Goal: Task Accomplishment & Management: Use online tool/utility

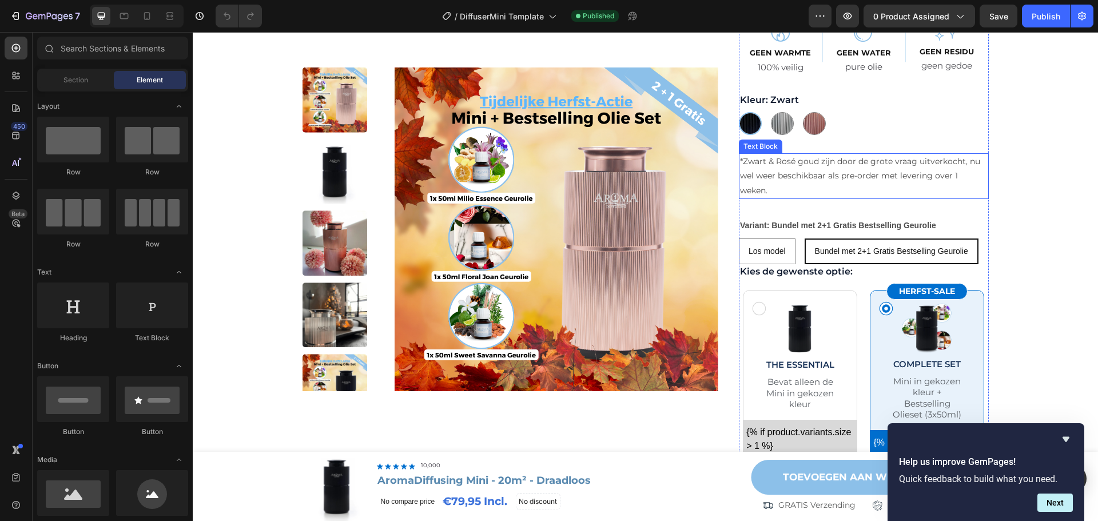
scroll to position [229, 0]
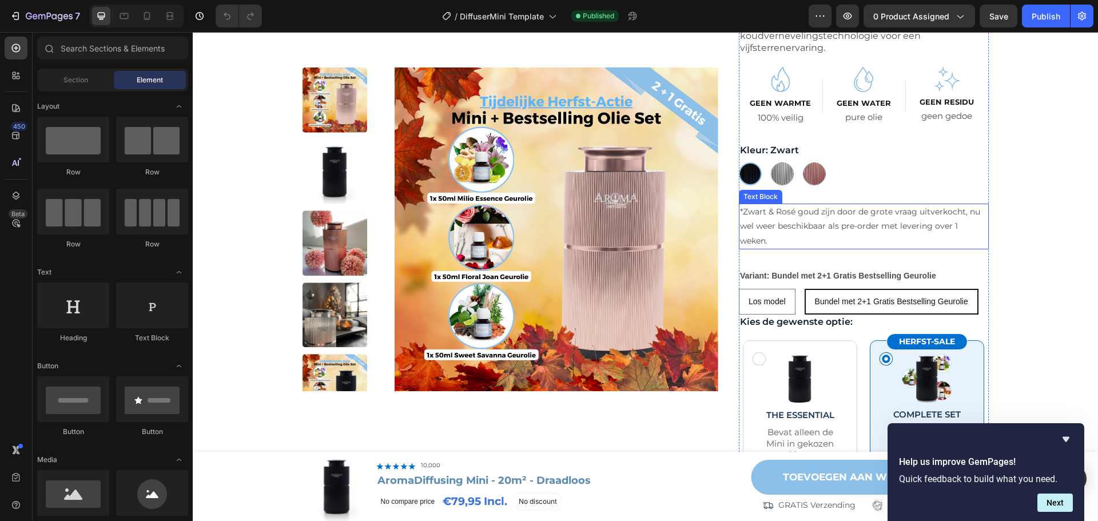
click at [860, 216] on p "*Zwart & Rosé goud zijn door de grote vraag uitverkocht, nu wel weer beschikbaa…" at bounding box center [864, 226] width 248 height 43
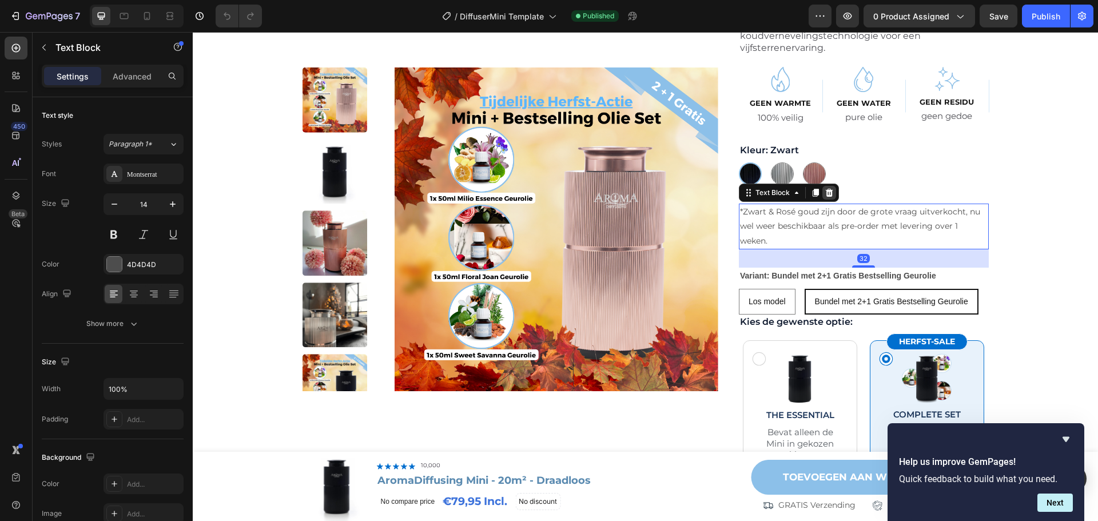
click at [826, 191] on icon at bounding box center [829, 193] width 7 height 8
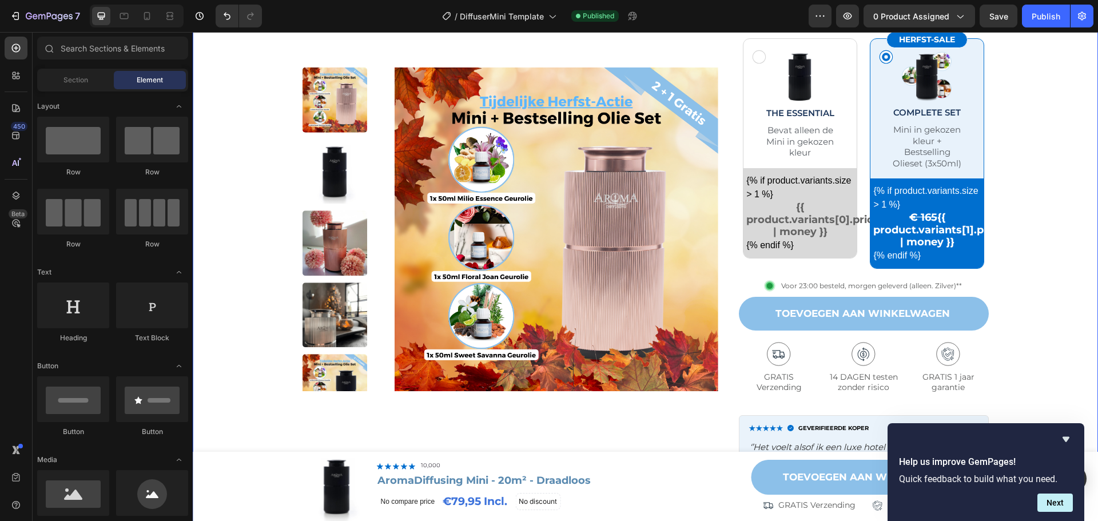
scroll to position [515, 0]
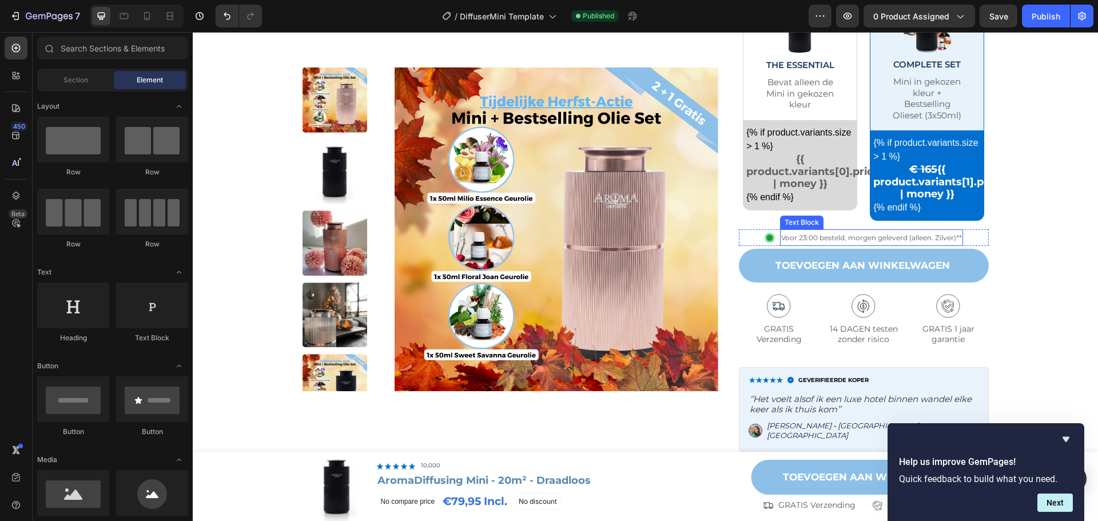
click at [940, 236] on span "Voor 23:00 besteld, morgen geleverd (alleen. Zilver)**" at bounding box center [871, 237] width 181 height 9
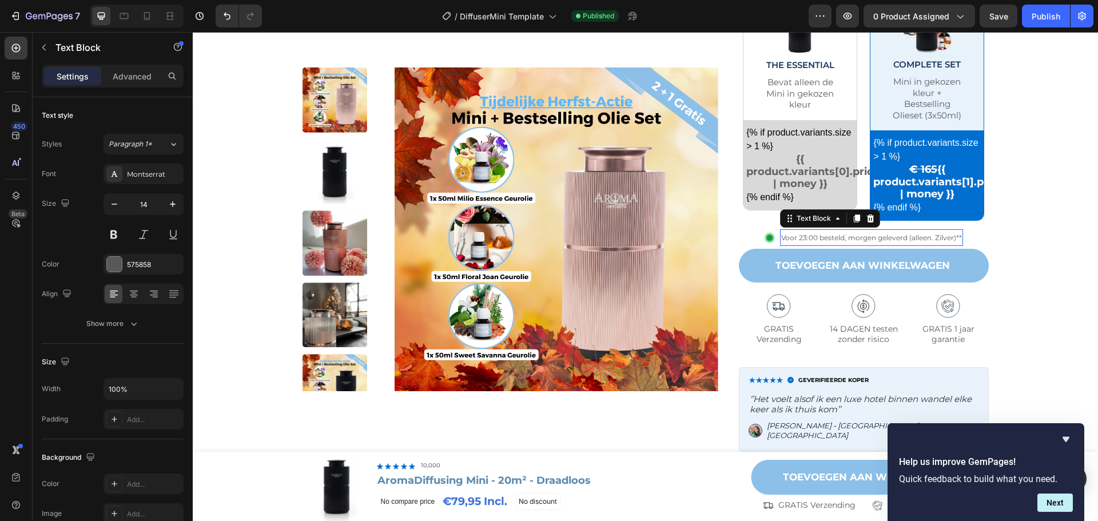
click at [896, 235] on span "Voor 23:00 besteld, morgen geleverd (alleen. Zilver)**" at bounding box center [871, 237] width 181 height 9
drag, startPoint x: 905, startPoint y: 235, endPoint x: 959, endPoint y: 234, distance: 53.8
click at [959, 234] on div "Voor 23:00 besteld, morgen geleverd (alleen. Zilver)**" at bounding box center [871, 237] width 183 height 17
click at [1031, 233] on div "Product Images Row Image 10,000+ Tevreden Klanten Text Block Row Hero Banner Ar…" at bounding box center [645, 120] width 882 height 1108
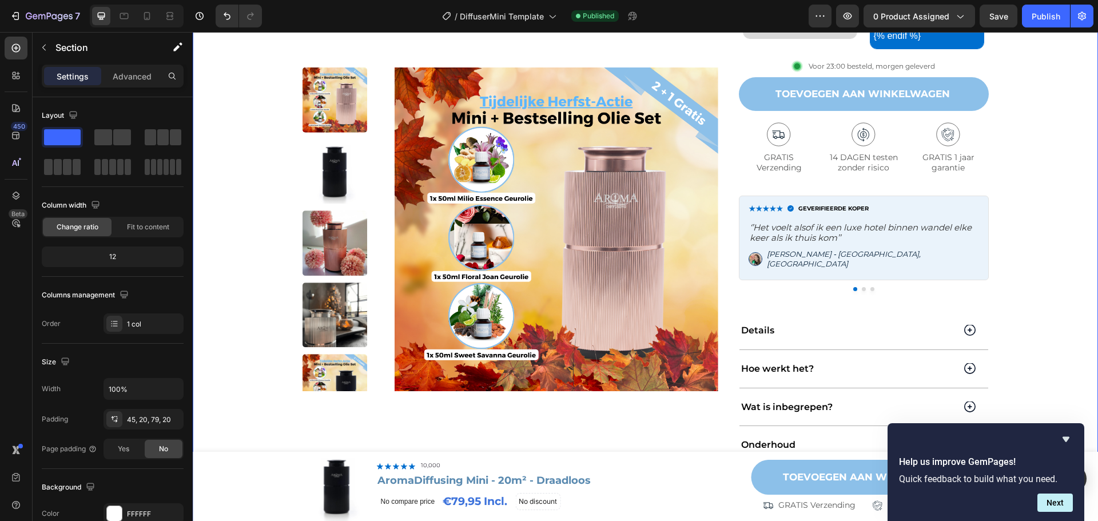
scroll to position [858, 0]
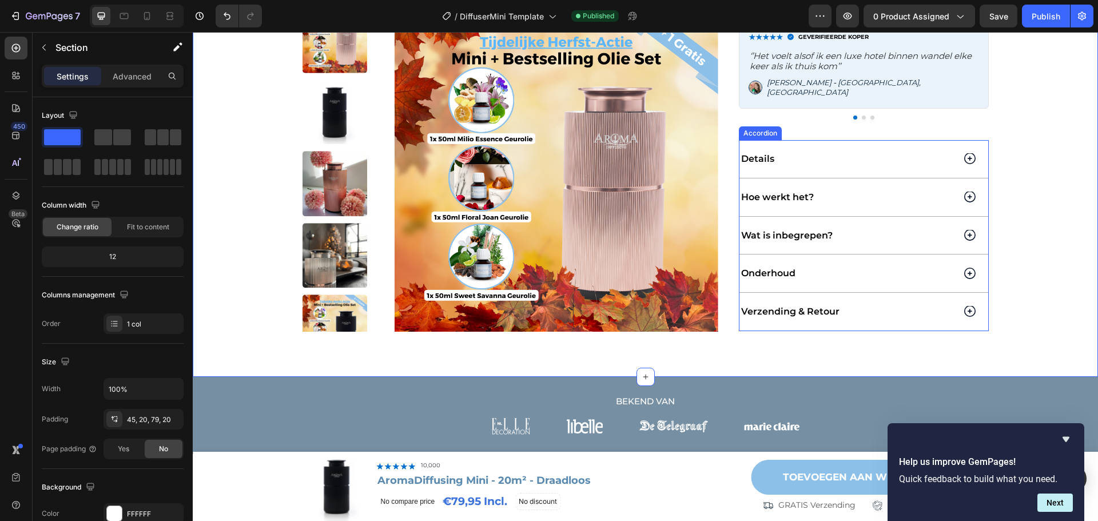
click at [965, 307] on icon at bounding box center [969, 311] width 11 height 12
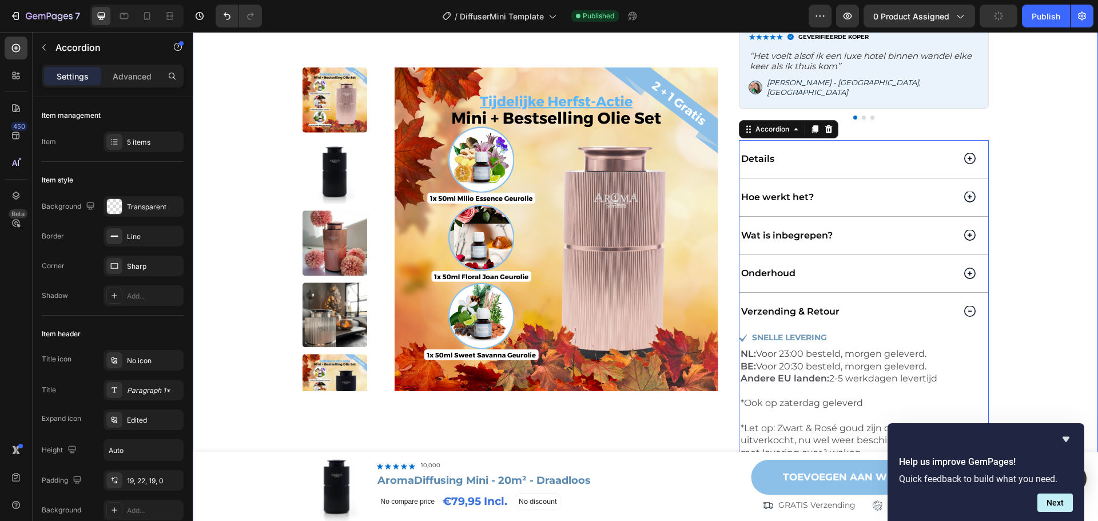
scroll to position [972, 0]
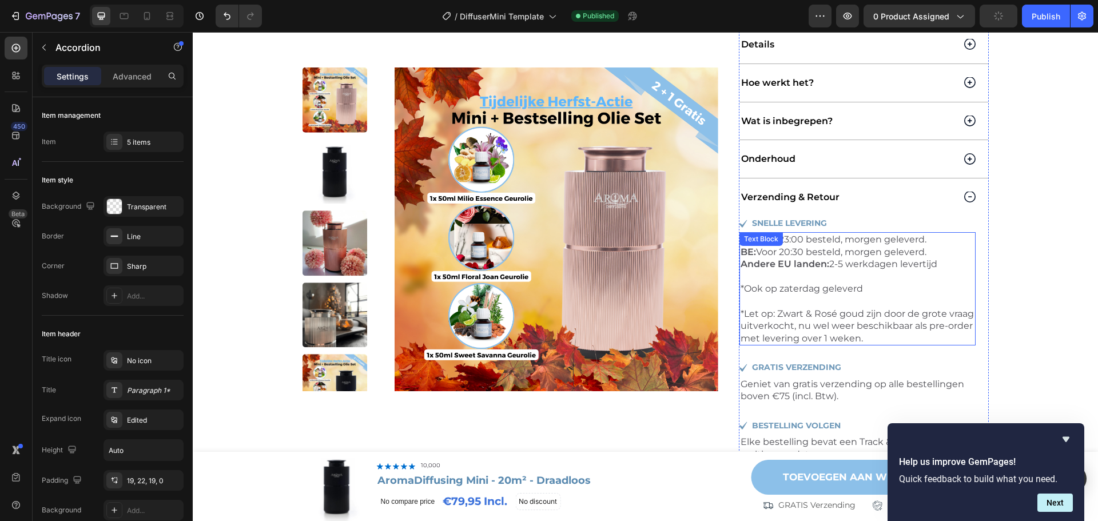
click at [894, 311] on p "*Ook op zaterdag geleverd *Let op: Zwart & Rosé goud zijn door de grote vraag u…" at bounding box center [858, 314] width 234 height 62
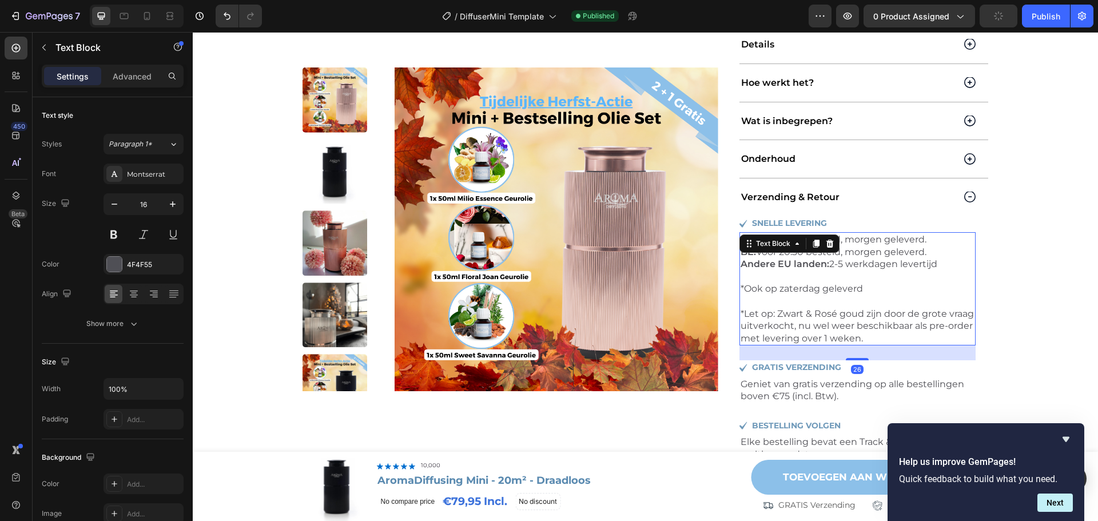
click at [940, 323] on p "*Ook op zaterdag geleverd *Let op: Zwart & Rosé goud zijn door de grote vraag u…" at bounding box center [858, 314] width 234 height 62
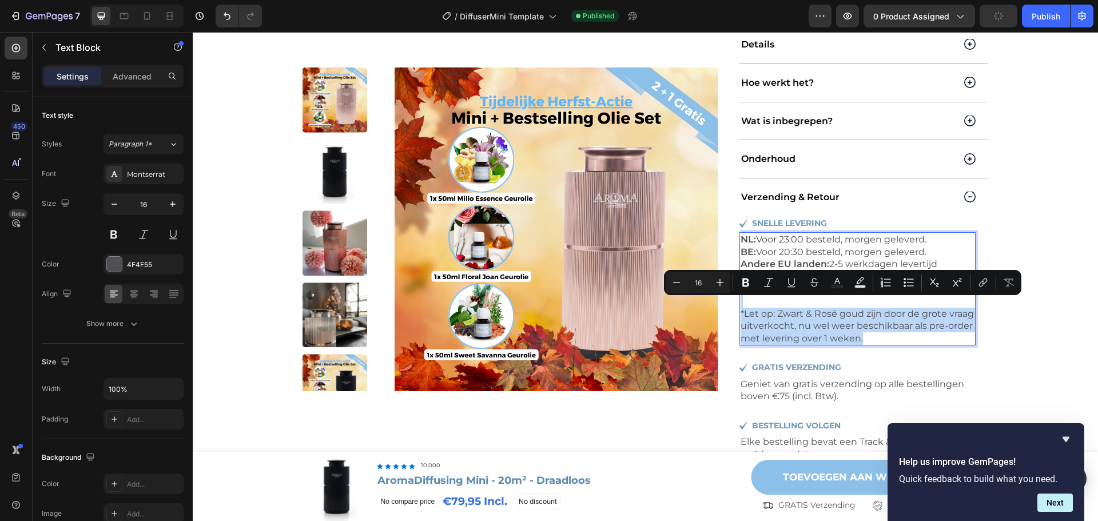
drag, startPoint x: 928, startPoint y: 328, endPoint x: 890, endPoint y: 279, distance: 62.5
click at [890, 283] on p "*Ook op zaterdag geleverd *Let op: Zwart & Rosé goud zijn door de grote vraag u…" at bounding box center [858, 314] width 234 height 62
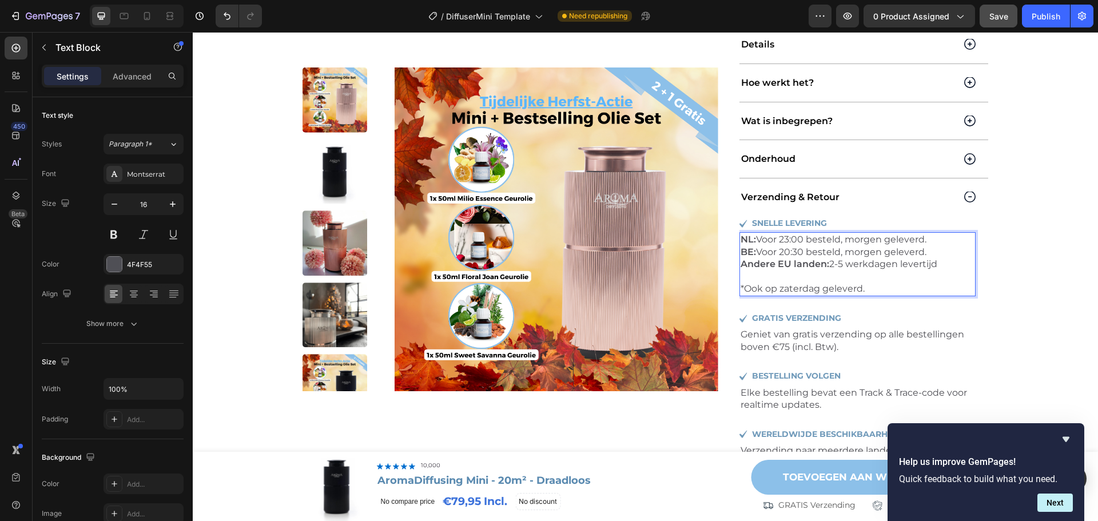
click at [997, 13] on span "Save" at bounding box center [998, 16] width 19 height 10
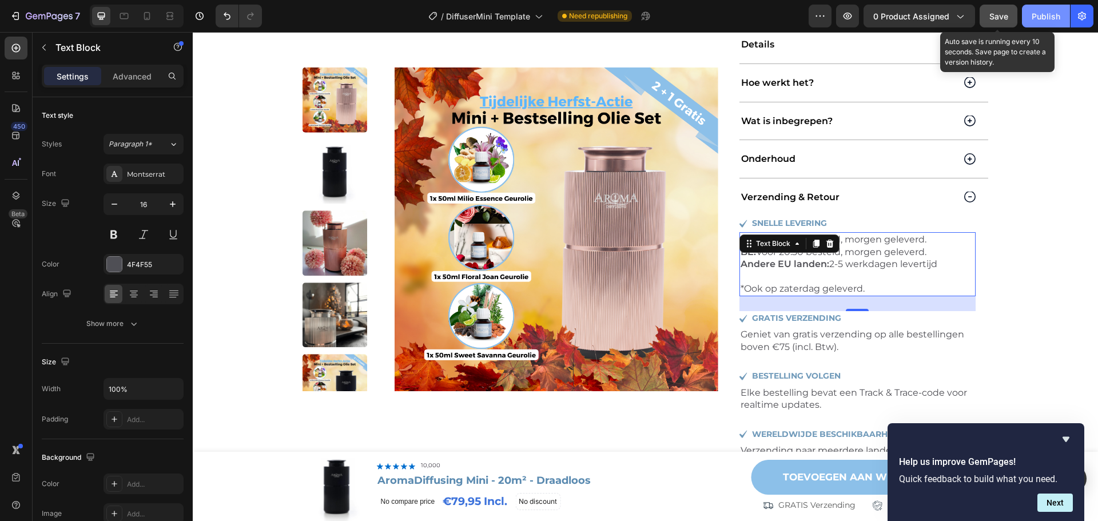
click at [1049, 16] on div "Publish" at bounding box center [1046, 16] width 29 height 12
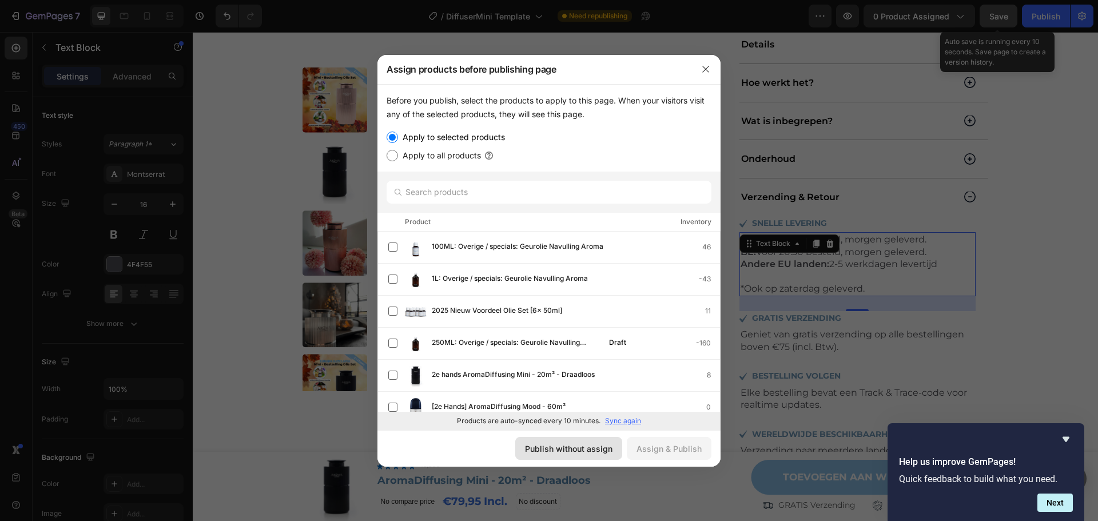
drag, startPoint x: 574, startPoint y: 456, endPoint x: 396, endPoint y: 419, distance: 181.7
click at [574, 456] on button "Publish without assign" at bounding box center [568, 448] width 107 height 23
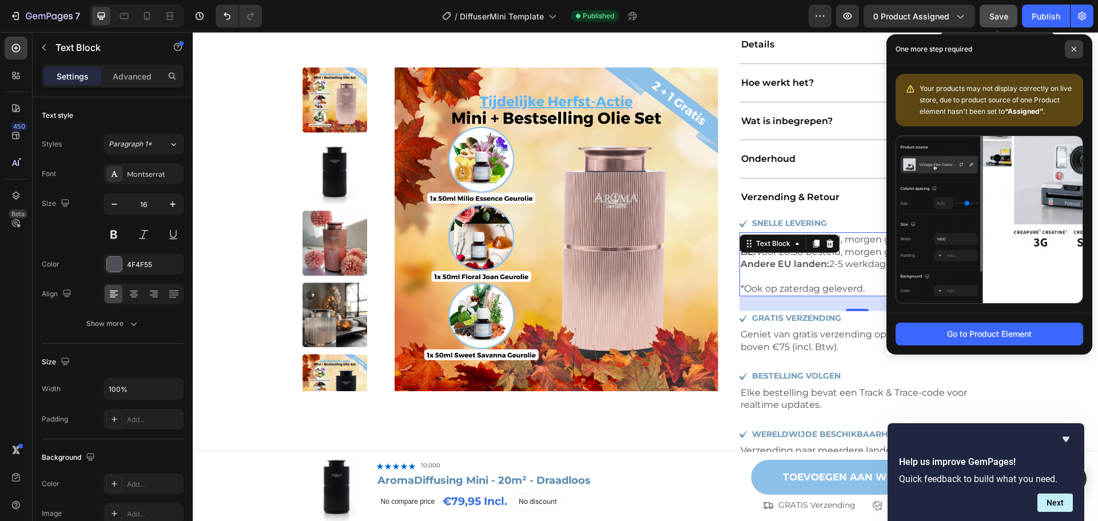
click at [1072, 54] on span at bounding box center [1074, 49] width 18 height 18
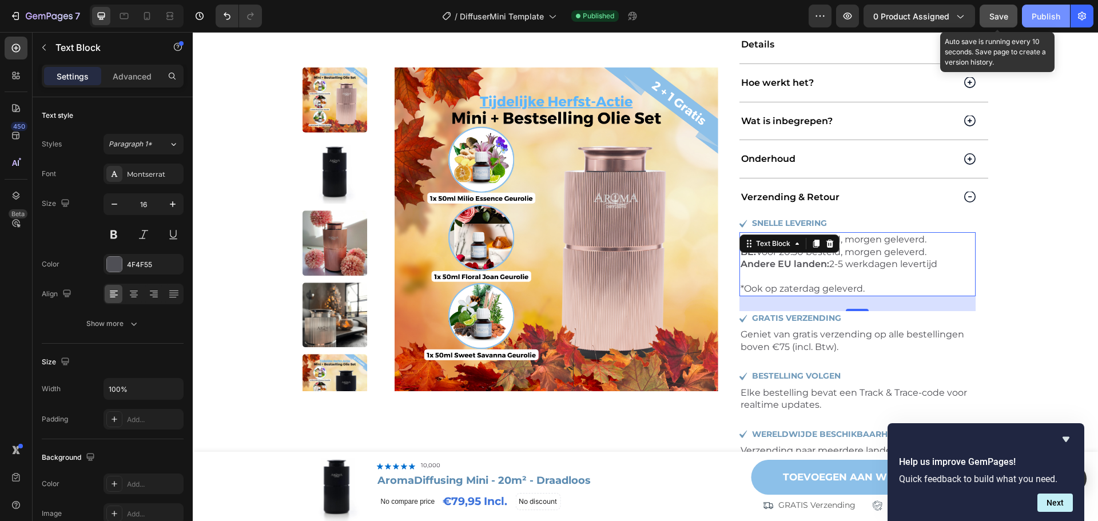
click at [1037, 16] on div "Publish" at bounding box center [1046, 16] width 29 height 12
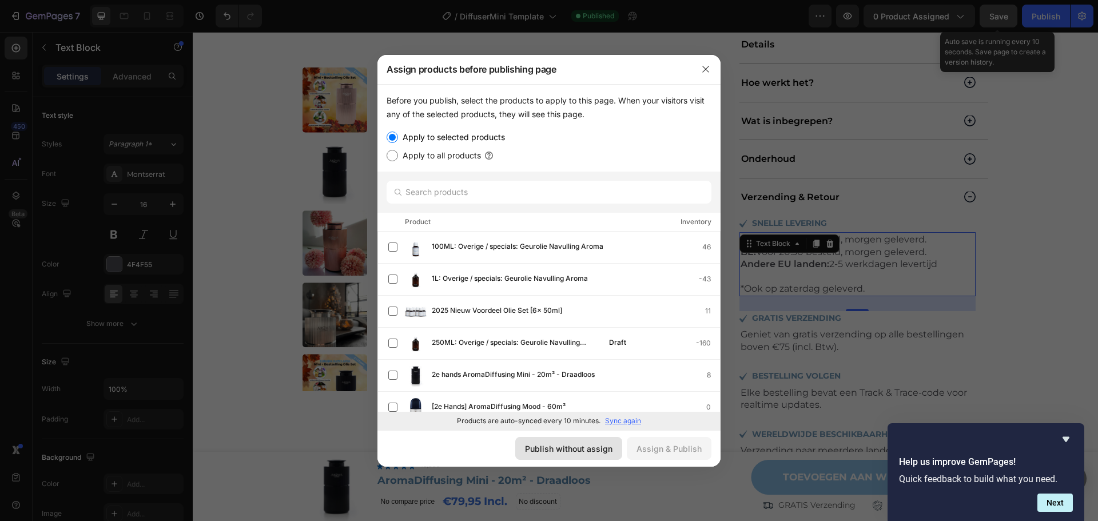
drag, startPoint x: 534, startPoint y: 448, endPoint x: 335, endPoint y: 415, distance: 202.2
click at [534, 448] on div "Publish without assign" at bounding box center [569, 449] width 88 height 12
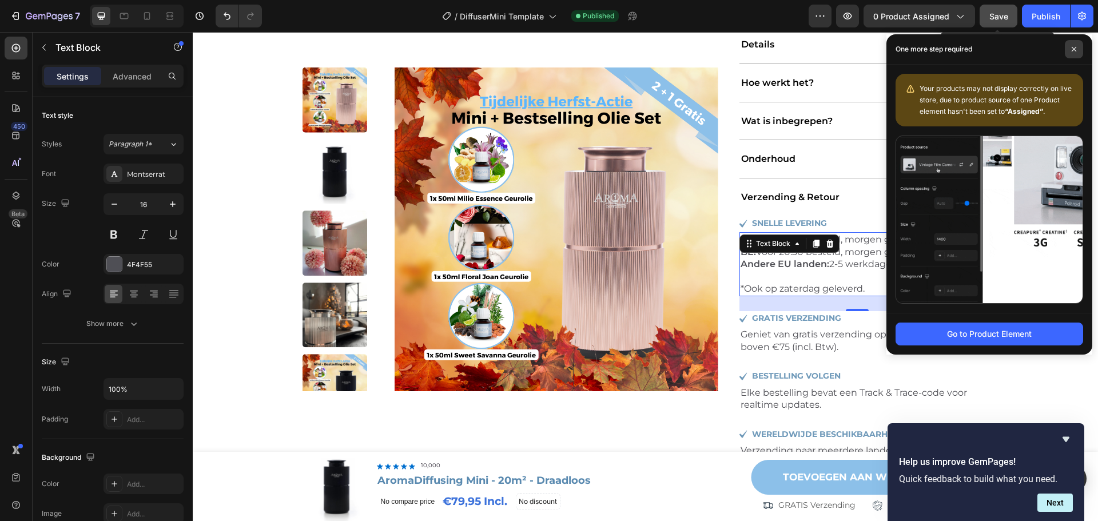
click at [1074, 45] on span at bounding box center [1074, 49] width 18 height 18
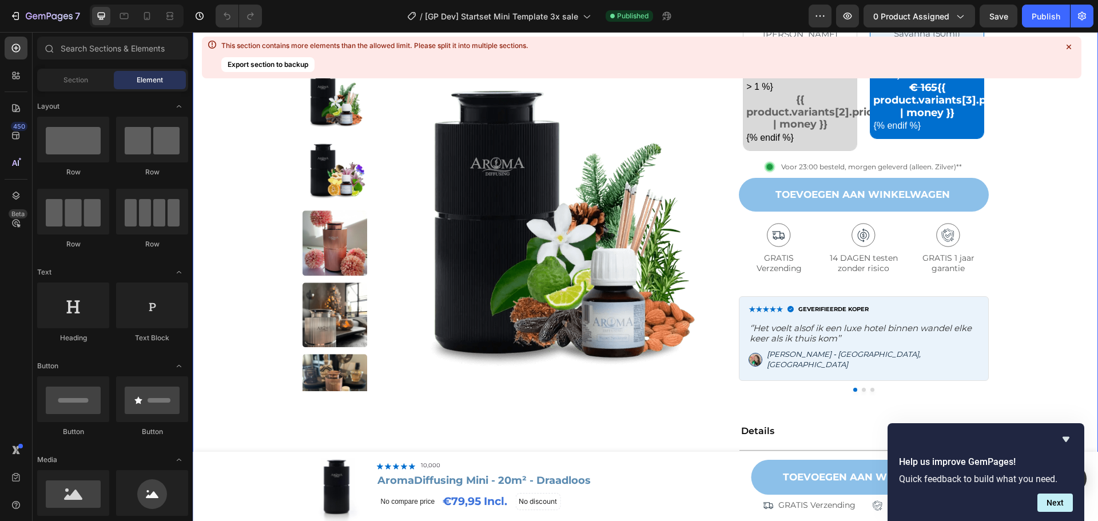
scroll to position [915, 0]
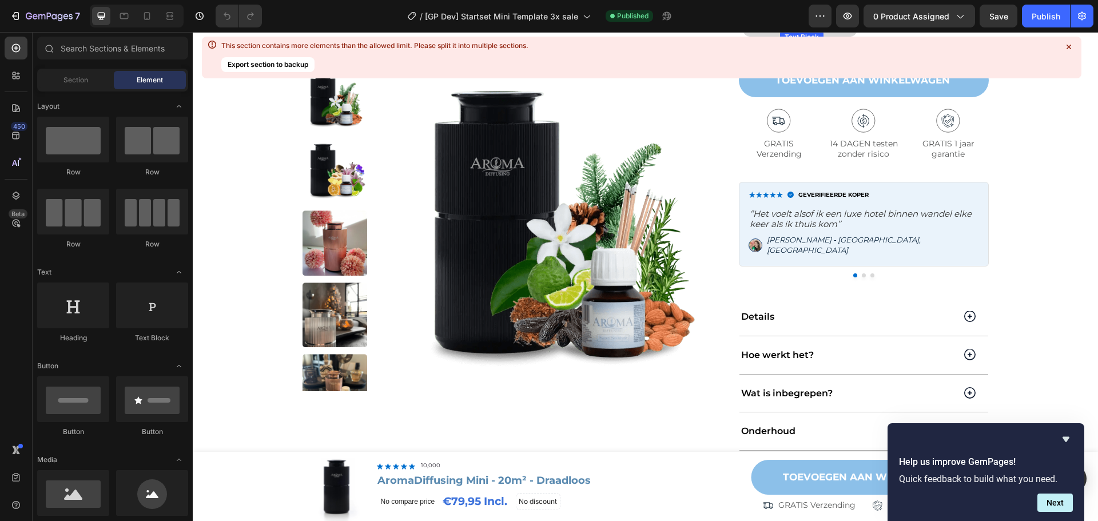
click at [920, 57] on span "Voor 23:00 besteld, morgen geleverd (alleen. Zilver)**" at bounding box center [871, 52] width 181 height 9
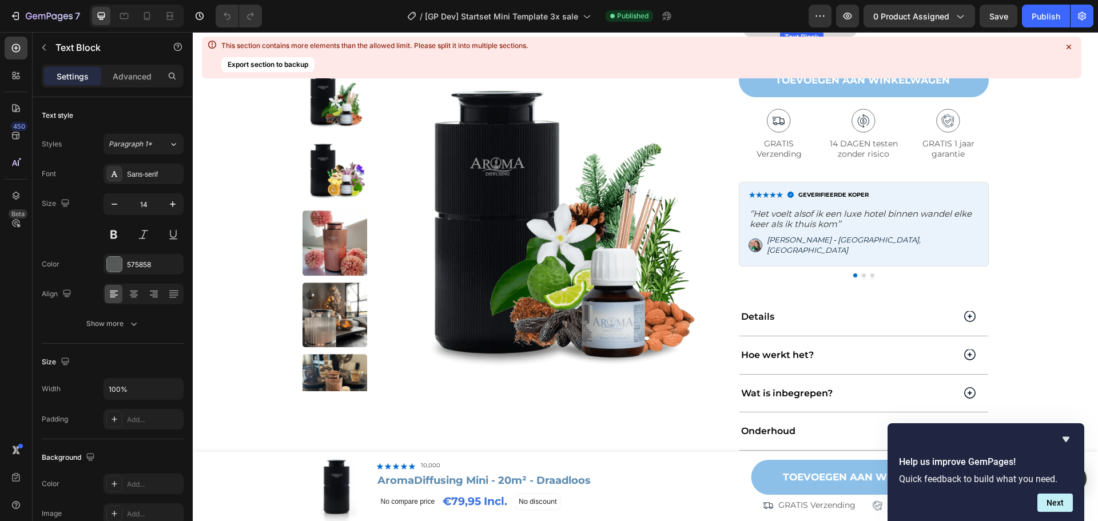
click at [900, 57] on span "Voor 23:00 besteld, morgen geleverd (alleen. Zilver)**" at bounding box center [871, 52] width 181 height 9
drag, startPoint x: 904, startPoint y: 162, endPoint x: 963, endPoint y: 163, distance: 58.9
click at [963, 61] on div "Image Voor 23:00 besteld, morgen geleverd (alleen. Zilver)** Text Block 0 Row" at bounding box center [864, 52] width 250 height 17
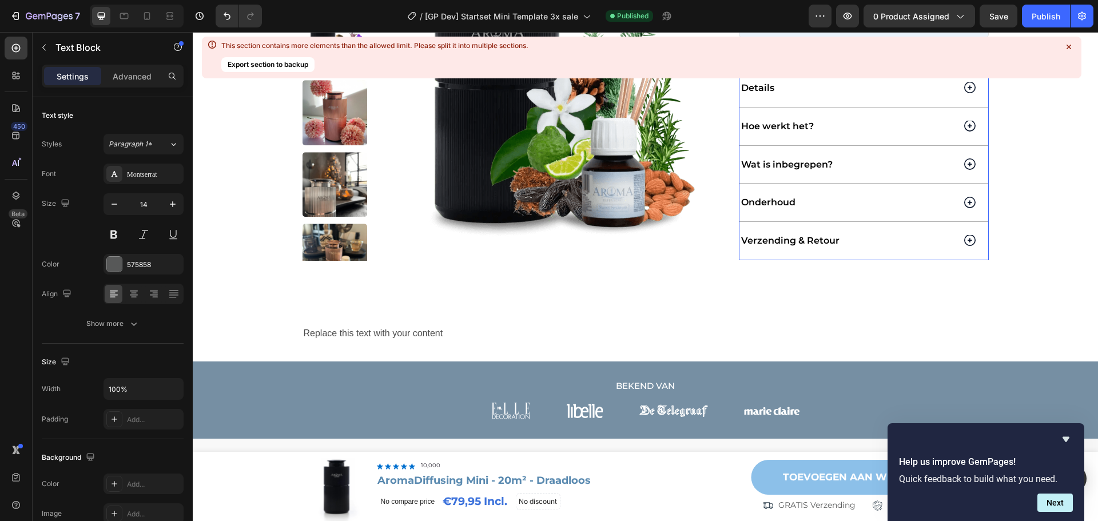
scroll to position [1315, 0]
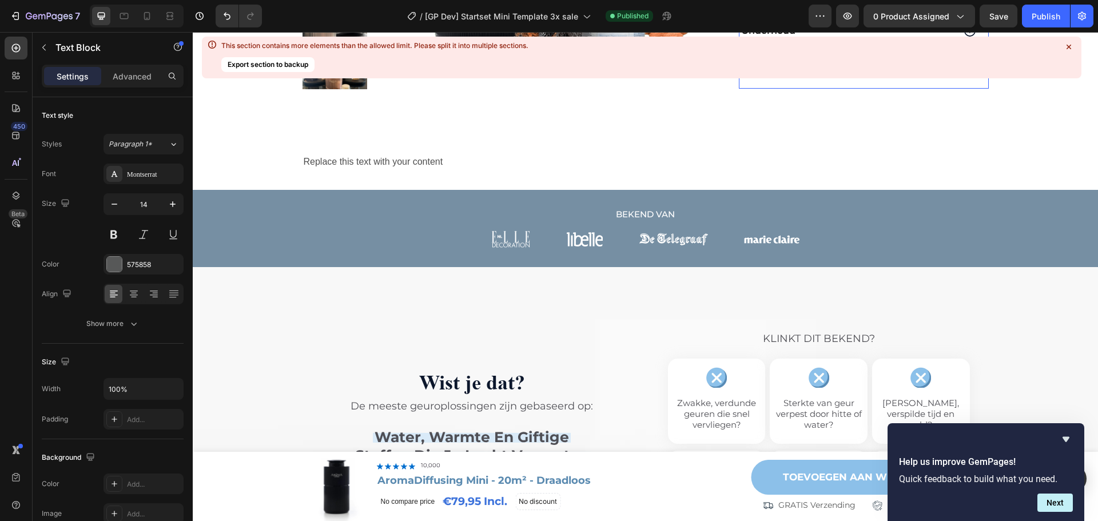
click at [966, 75] on icon at bounding box center [969, 69] width 11 height 12
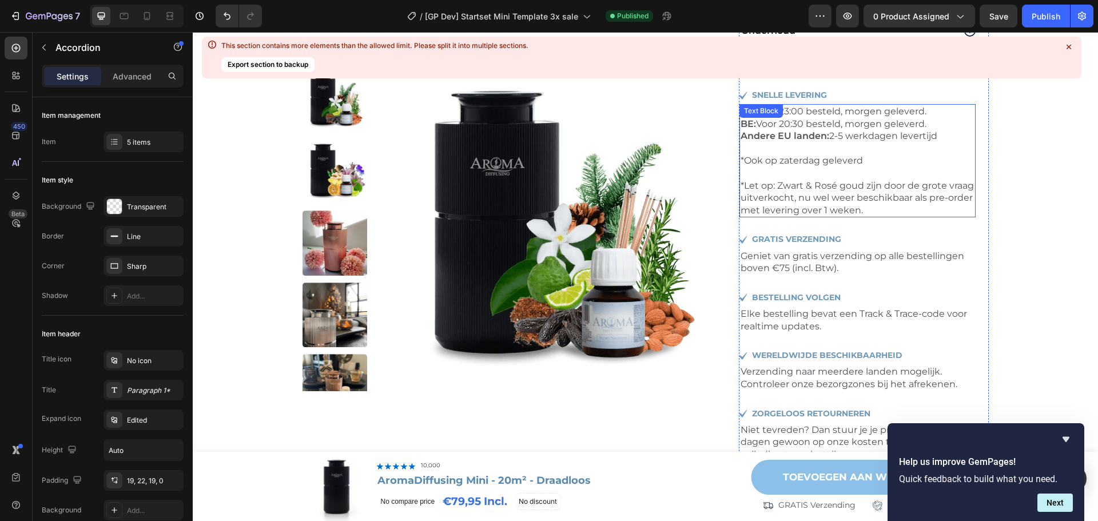
click at [896, 216] on p "*Ook op zaterdag geleverd *Let op: Zwart & Rosé goud zijn door de grote vraag u…" at bounding box center [858, 185] width 234 height 62
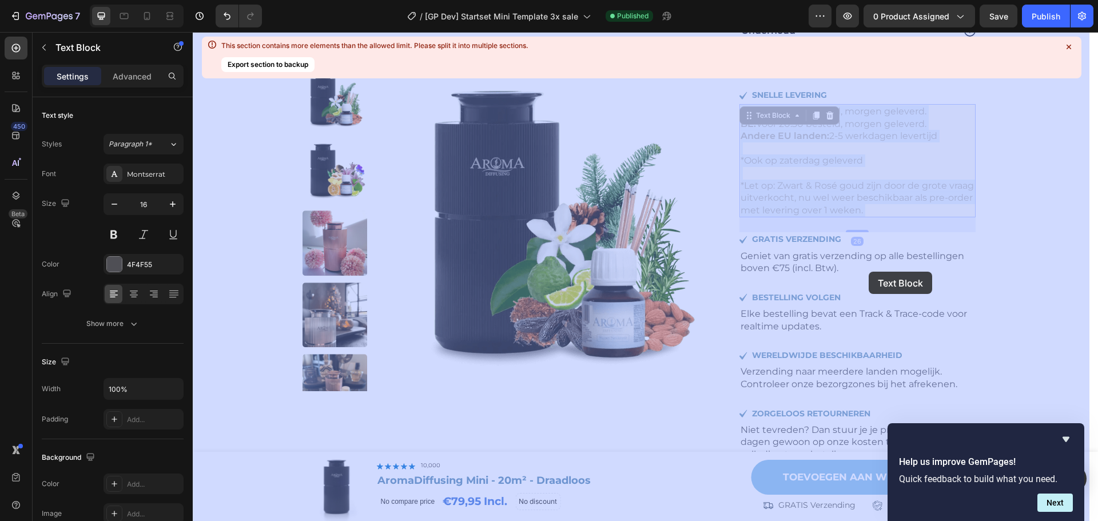
drag, startPoint x: 914, startPoint y: 308, endPoint x: 874, endPoint y: 283, distance: 46.8
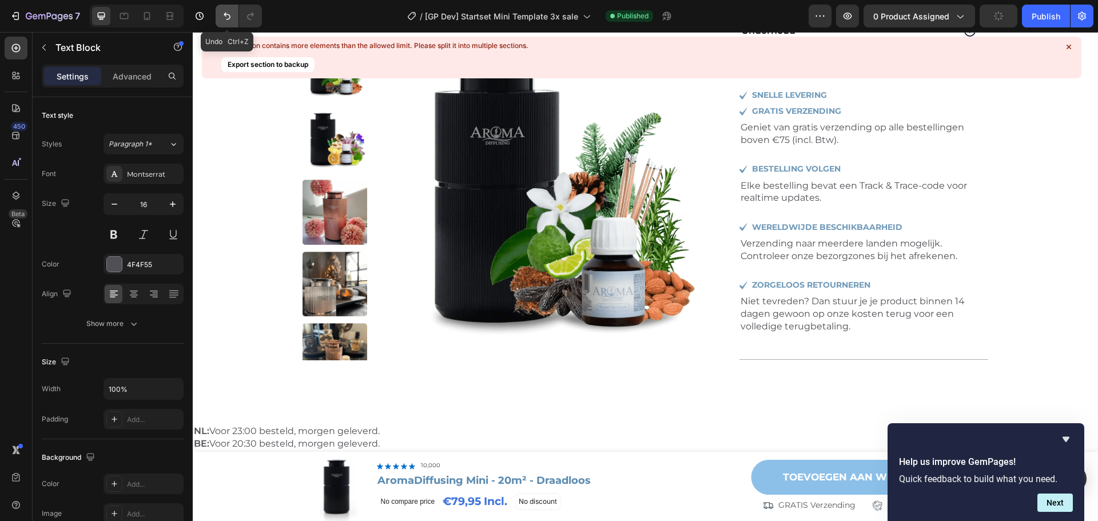
click at [217, 17] on button "Undo/Redo" at bounding box center [227, 16] width 23 height 23
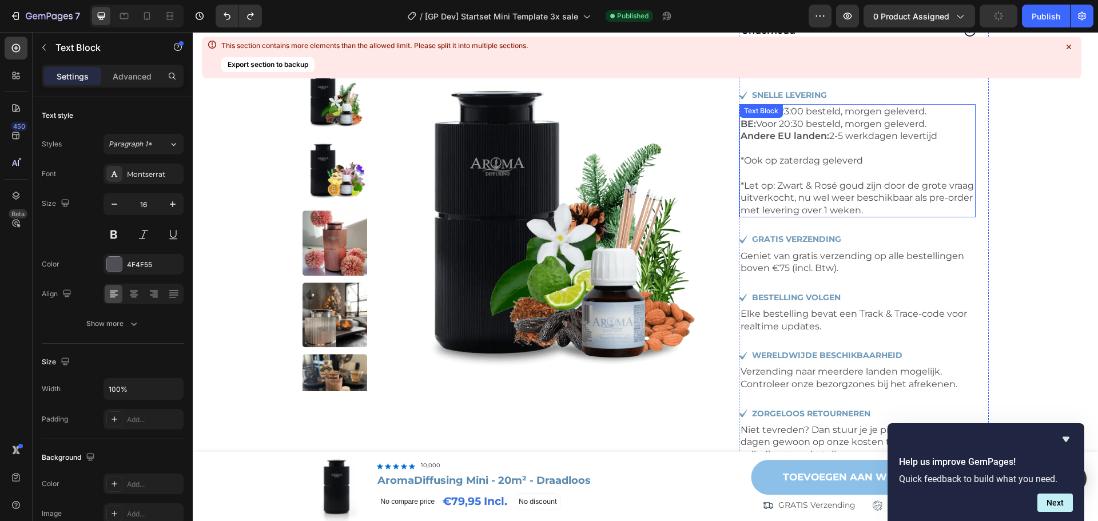
click at [870, 216] on p "*Ook op zaterdag geleverd *Let op: Zwart & Rosé goud zijn door de grote vraag u…" at bounding box center [858, 185] width 234 height 62
click at [893, 216] on p "*Ook op zaterdag geleverd *Let op: Zwart & Rosé goud zijn door de grote vraag u…" at bounding box center [858, 185] width 234 height 62
click at [873, 216] on p "*Ook op zaterdag geleverd *Let op: Zwart & Rosé goud zijn door de grote vraag u…" at bounding box center [858, 185] width 234 height 62
click at [914, 216] on p "*Ook op zaterdag geleverd ⁠⁠⁠⁠⁠⁠⁠ *Let op: Zwart & Rosé goud zijn door de grote…" at bounding box center [858, 185] width 234 height 62
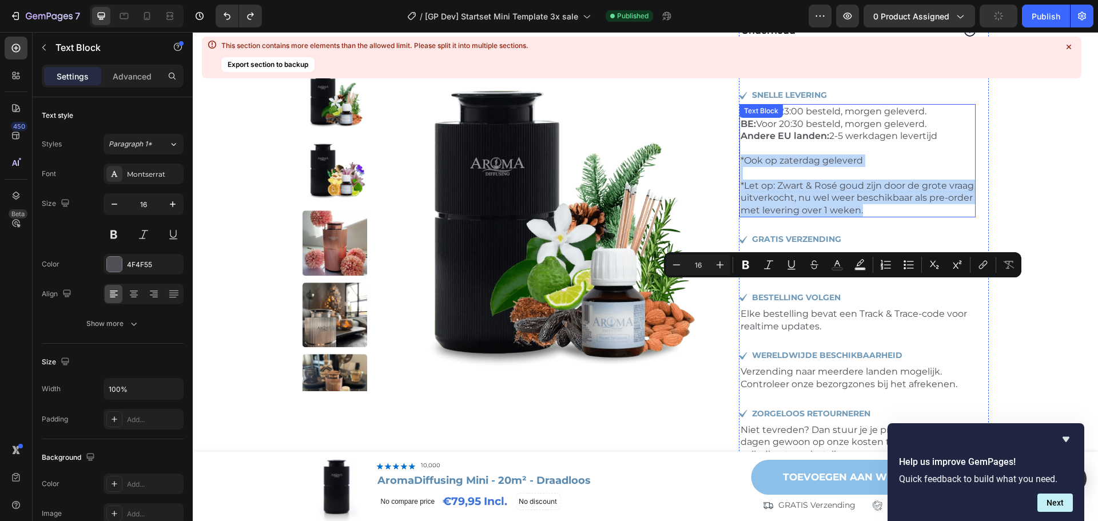
drag, startPoint x: 915, startPoint y: 311, endPoint x: 1092, endPoint y: 296, distance: 177.9
click at [900, 216] on p "*Ook op zaterdag geleverd *Let op: Zwart & Rosé goud zijn door de grote vraag u…" at bounding box center [858, 185] width 234 height 62
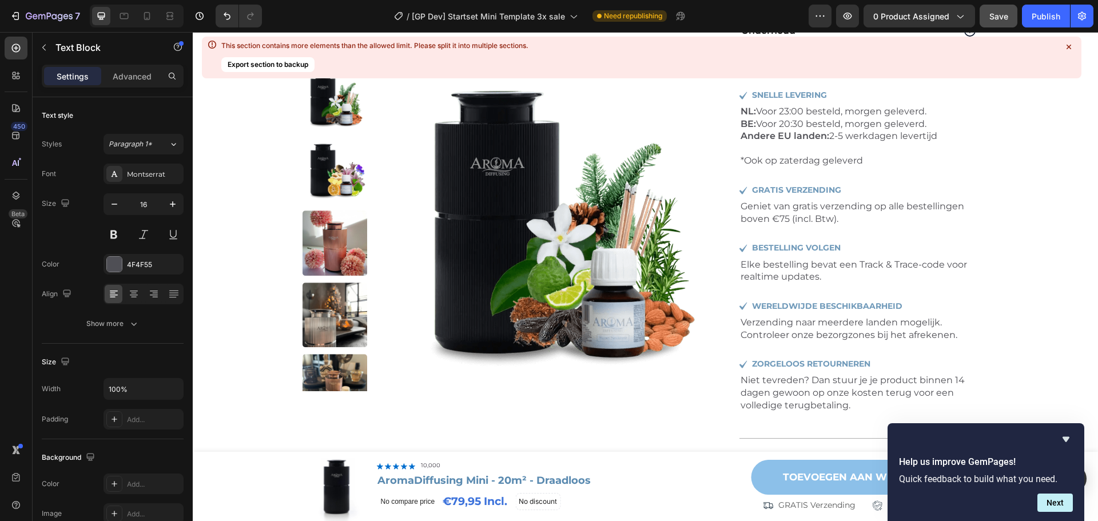
click at [999, 9] on button "Save" at bounding box center [999, 16] width 38 height 23
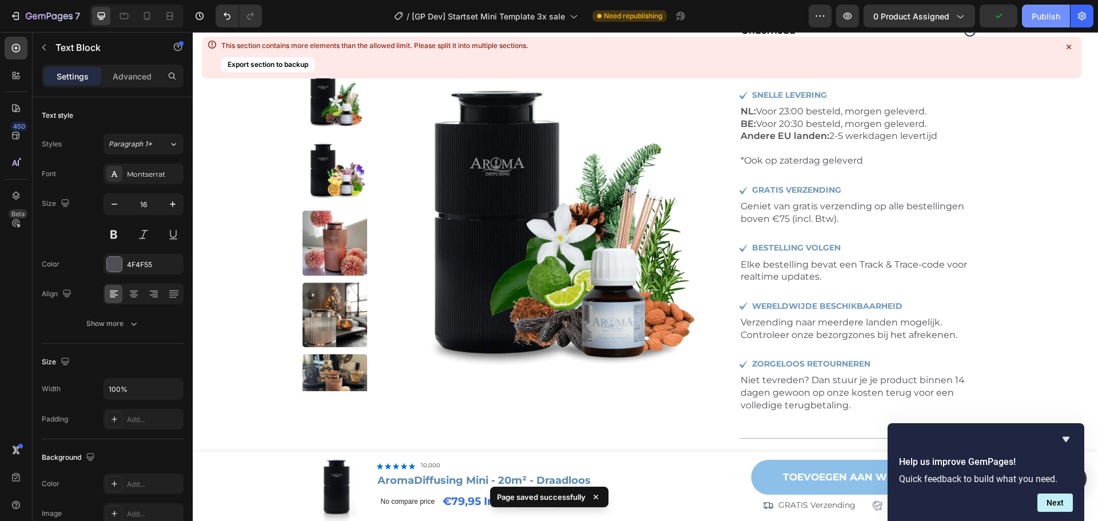
click at [1032, 13] on div "Publish" at bounding box center [1046, 16] width 29 height 12
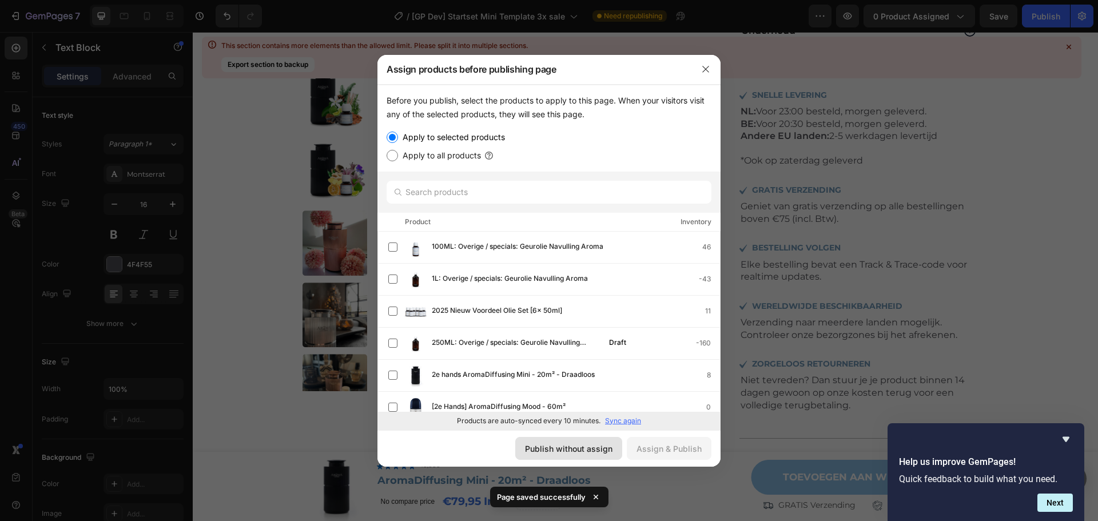
click at [568, 453] on div "Publish without assign" at bounding box center [569, 449] width 88 height 12
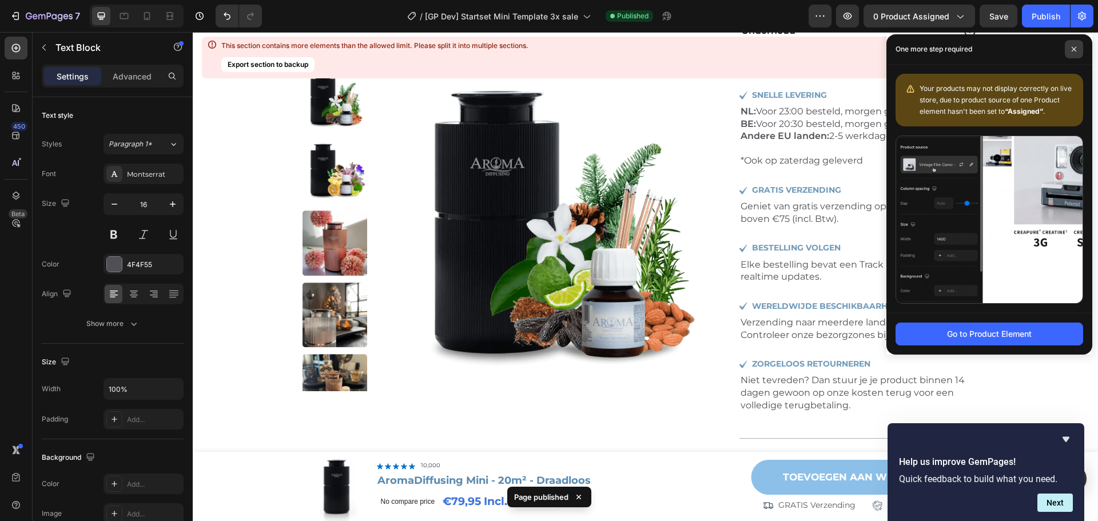
click at [1073, 51] on icon at bounding box center [1074, 49] width 6 height 6
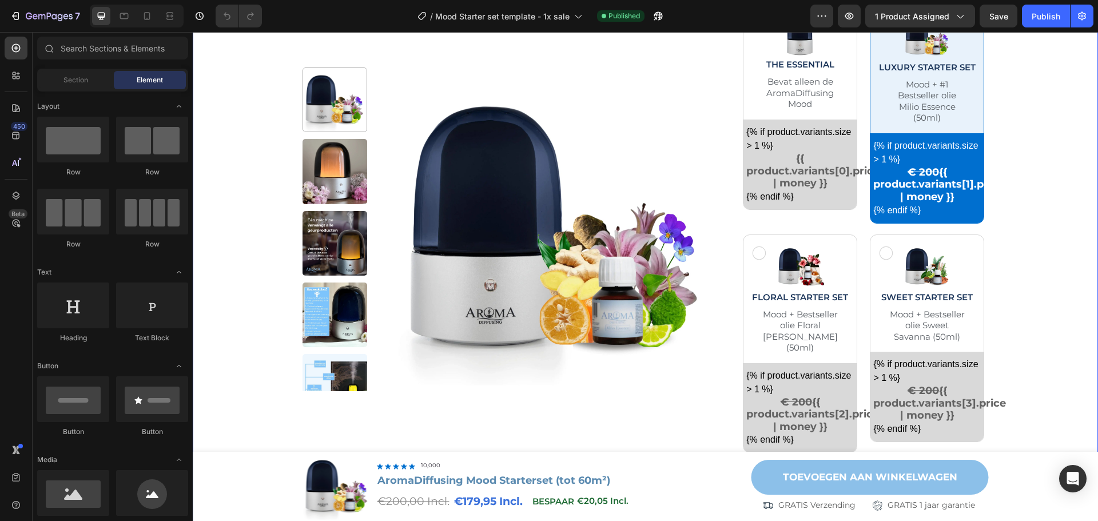
scroll to position [736, 0]
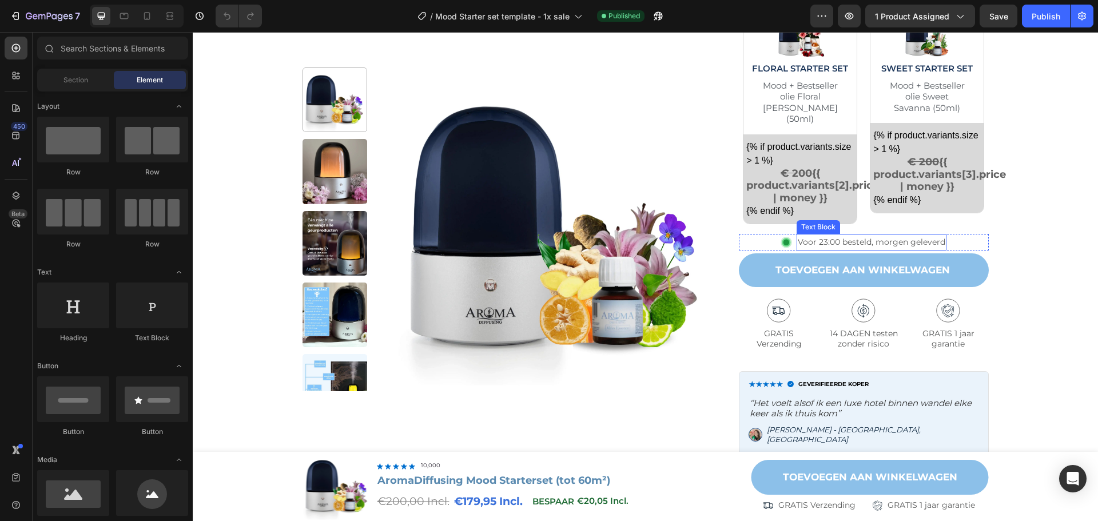
click at [870, 238] on p "Voor 23:00 besteld, morgen geleverd" at bounding box center [872, 242] width 148 height 14
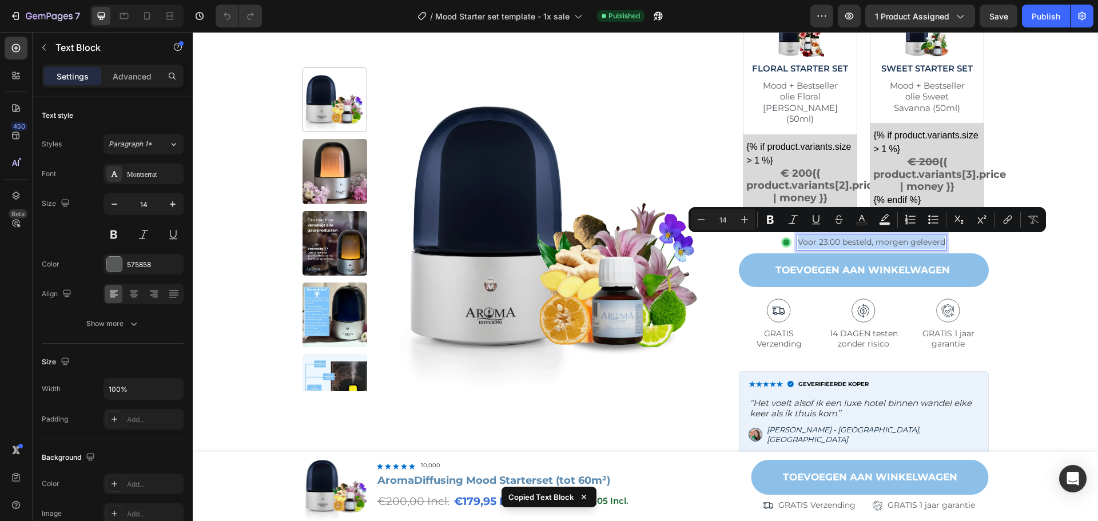
drag, startPoint x: 896, startPoint y: 240, endPoint x: 944, endPoint y: 256, distance: 50.1
click at [1034, 267] on div "Product Images Row Icon Icon Icon Icon Icon Icon List 10,000+ Tevreden Klanten …" at bounding box center [645, 12] width 882 height 1334
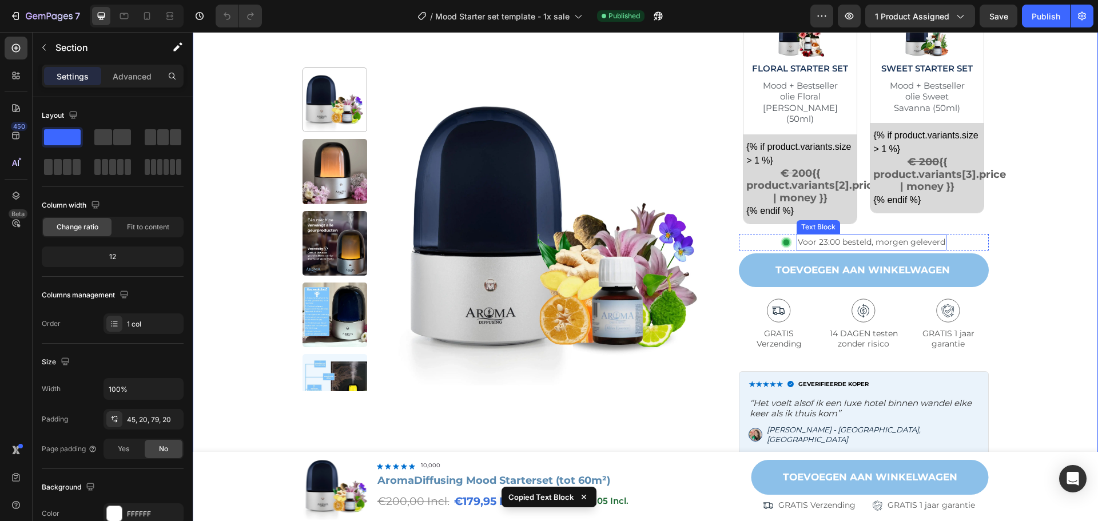
click at [916, 245] on p "Voor 23:00 besteld, morgen geleverd" at bounding box center [872, 242] width 148 height 14
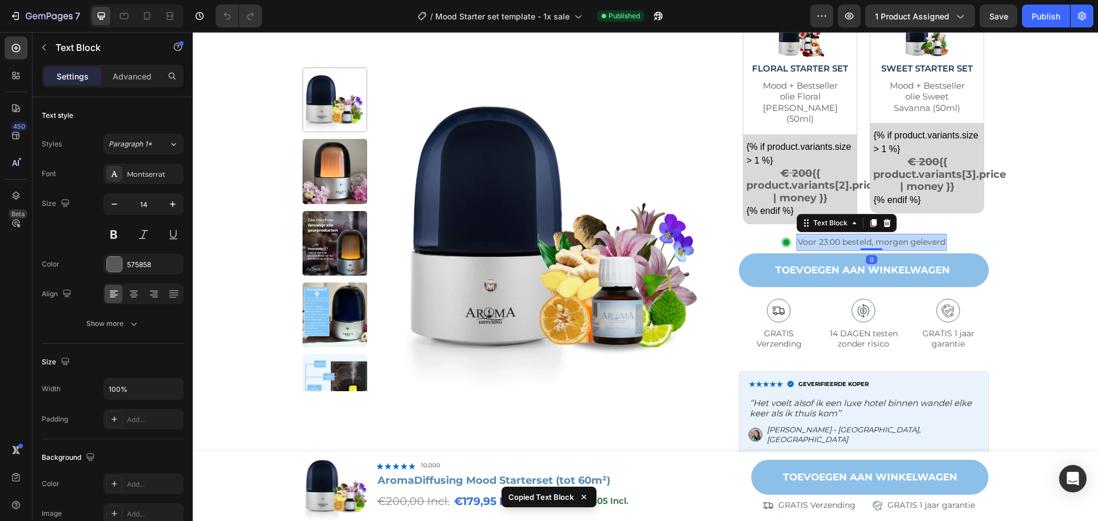
click at [916, 245] on p "Voor 23:00 besteld, morgen geleverd" at bounding box center [872, 242] width 148 height 14
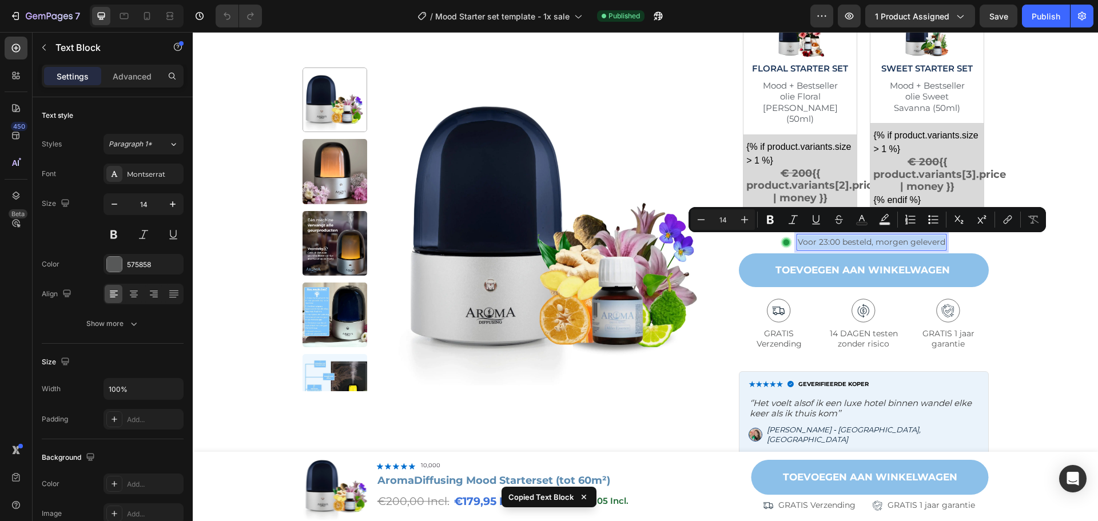
copy p "Voor 23:00 besteld, morgen geleverd"
click at [1041, 265] on div "Product Images Row Icon Icon Icon Icon Icon Icon List 10,000+ Tevreden Klanten …" at bounding box center [645, 12] width 882 height 1334
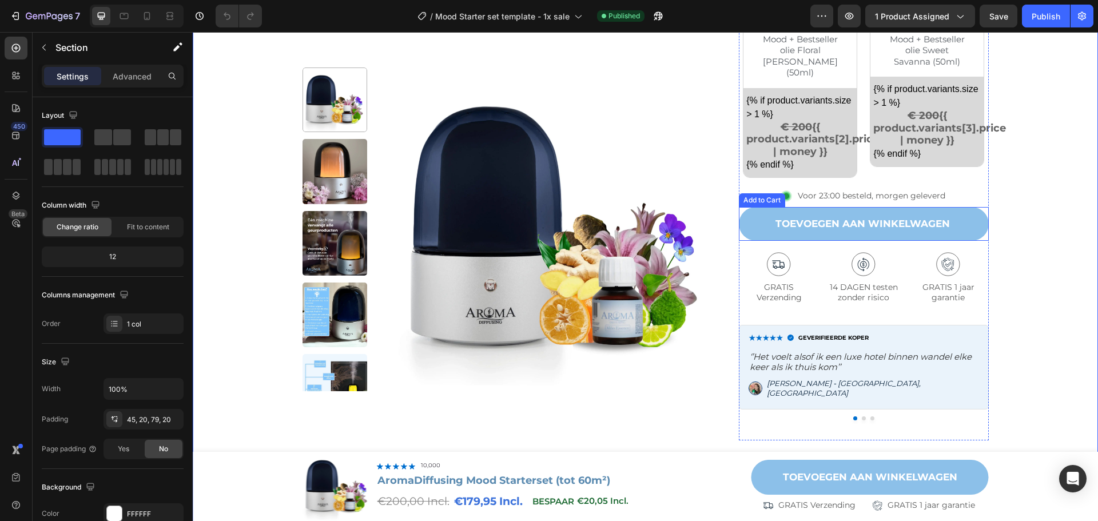
scroll to position [793, 0]
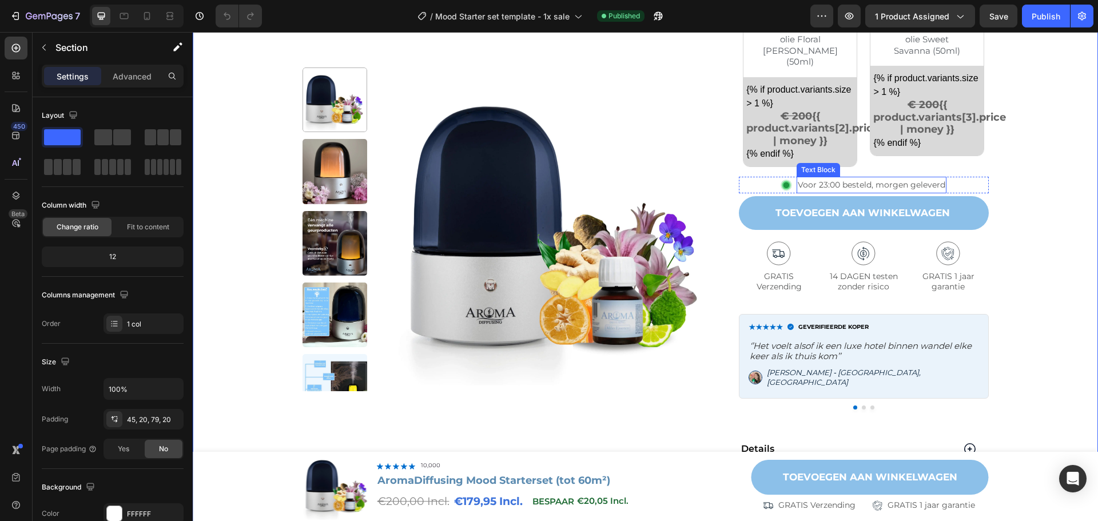
click at [833, 178] on p "Voor 23:00 besteld, morgen geleverd" at bounding box center [872, 185] width 148 height 14
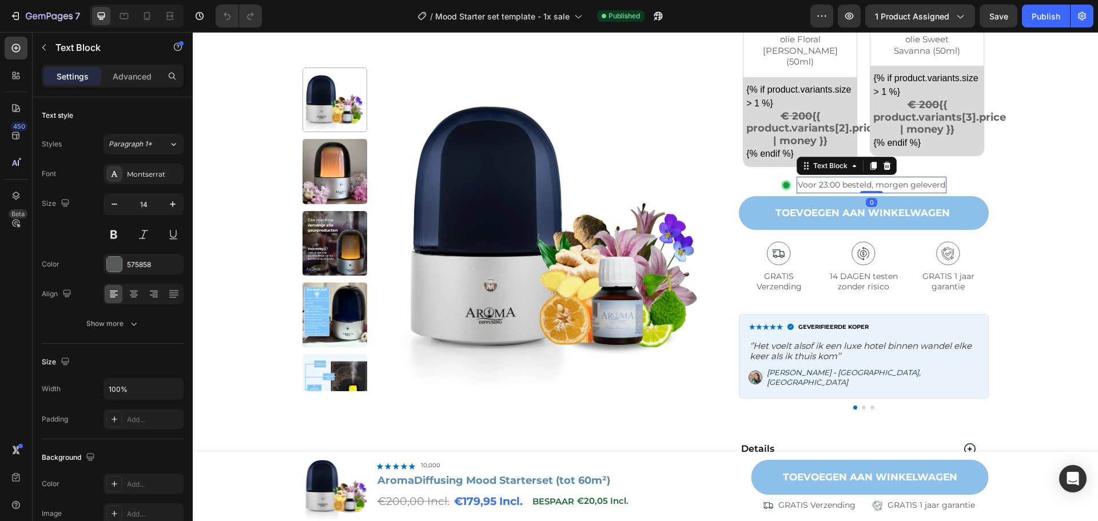
click at [824, 182] on p "Voor 23:00 besteld, morgen geleverd" at bounding box center [872, 185] width 148 height 14
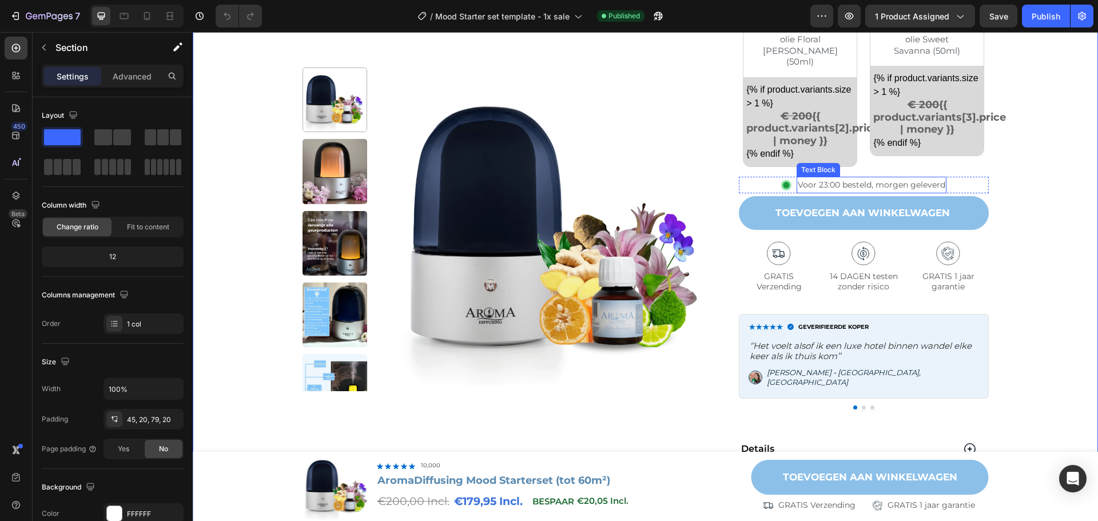
click at [823, 180] on p "Voor 23:00 besteld, morgen geleverd" at bounding box center [872, 185] width 148 height 14
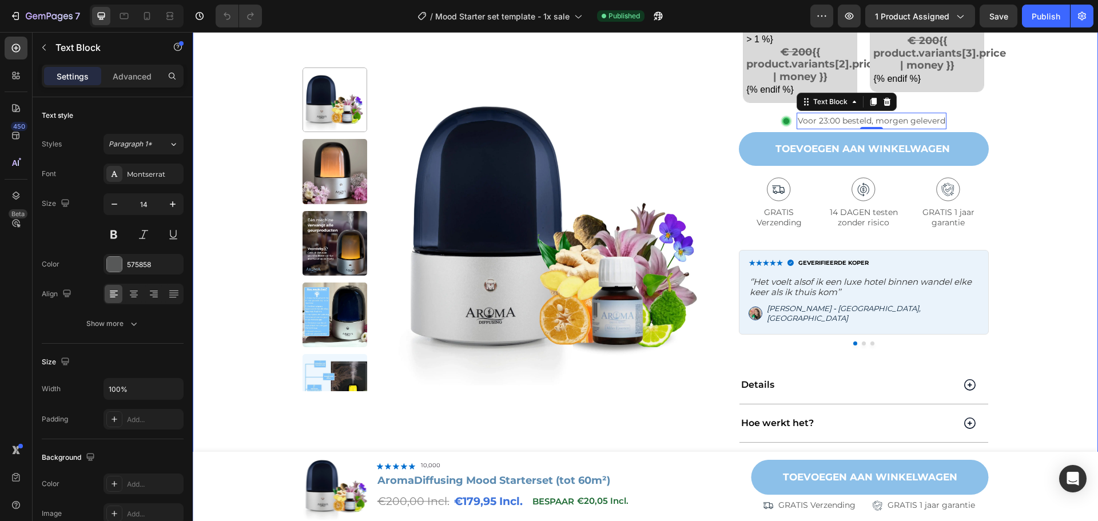
scroll to position [965, 0]
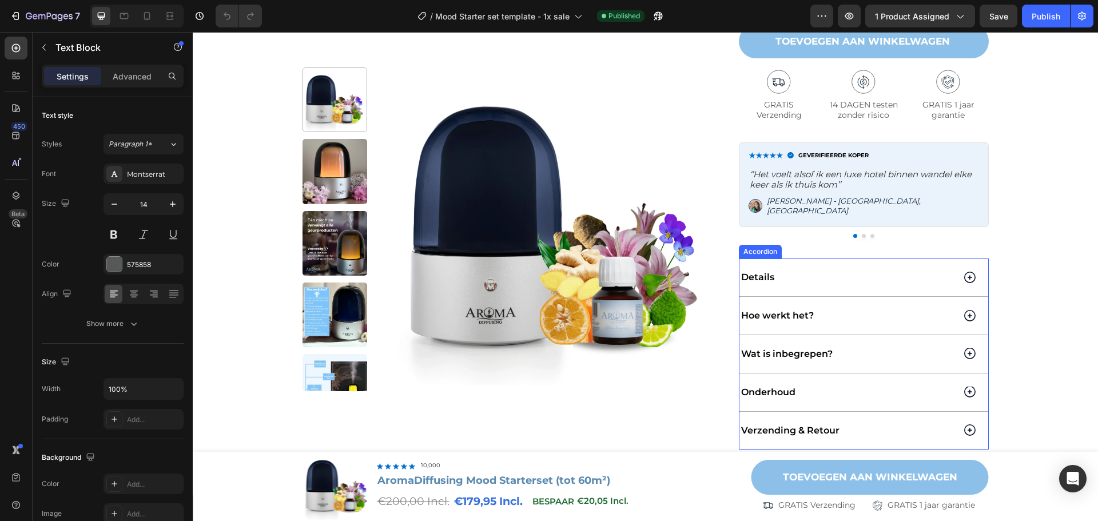
click at [955, 427] on div "Verzending & Retour" at bounding box center [863, 431] width 249 height 38
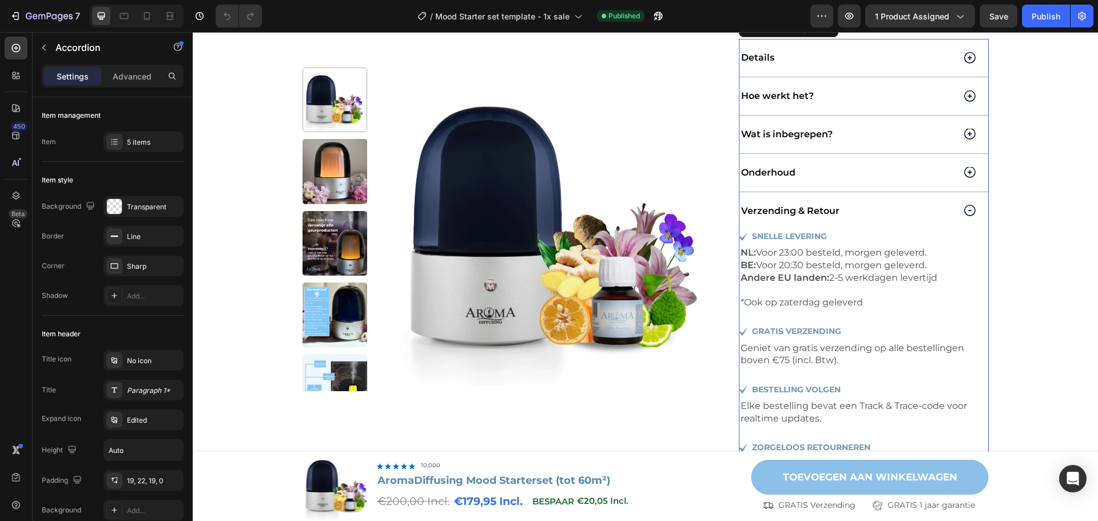
scroll to position [1194, 0]
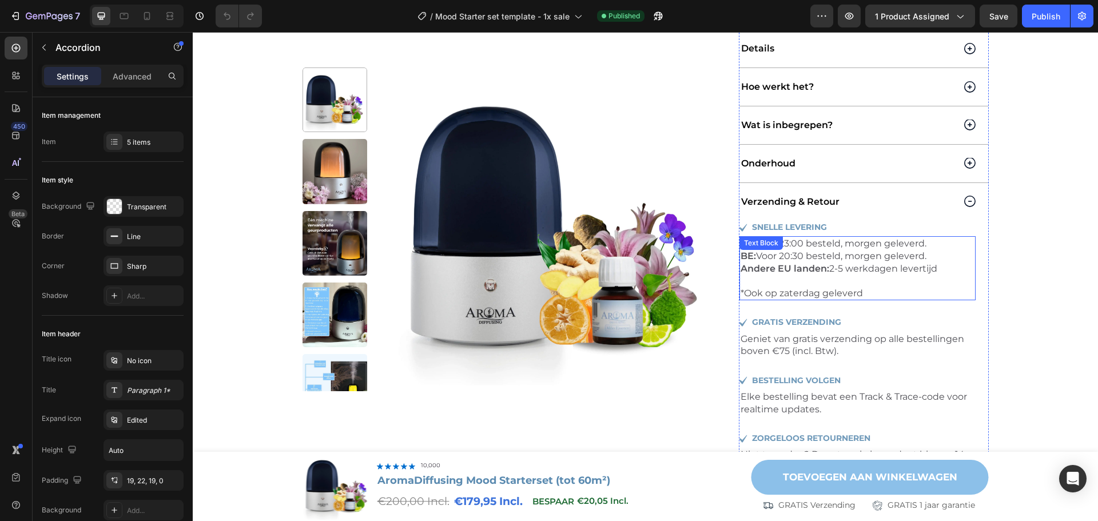
click at [826, 255] on p "BE: Voor 20:30 besteld, morgen geleverd. Andere EU landen: 2-5 werkdagen levert…" at bounding box center [858, 262] width 234 height 25
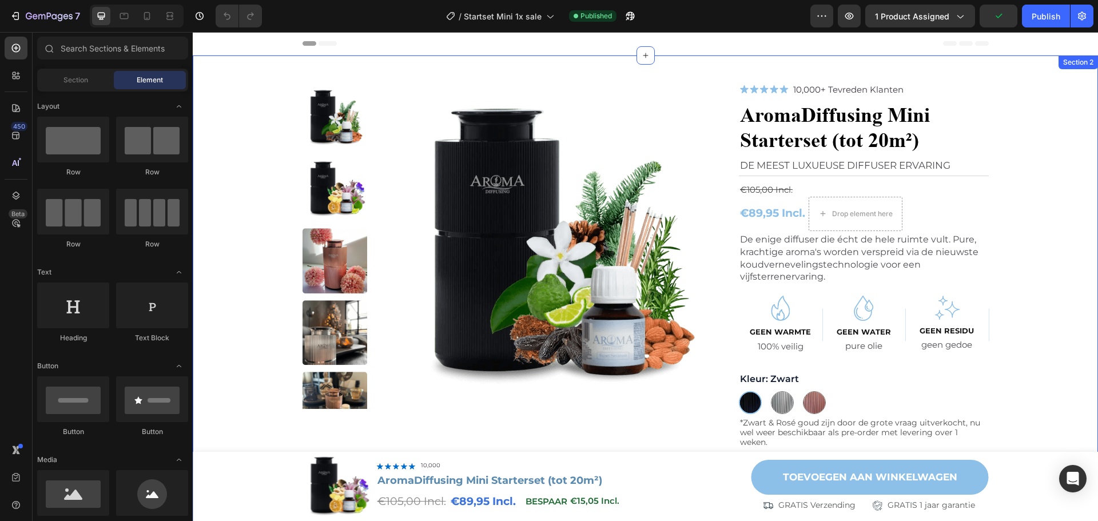
scroll to position [114, 0]
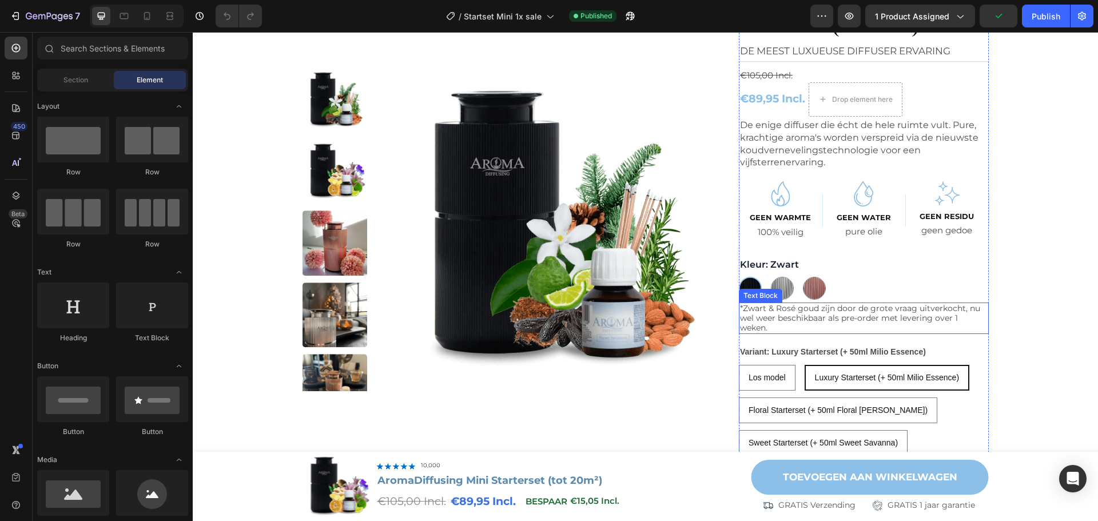
click at [878, 315] on p "*Zwart & Rosé goud zijn door de grote vraag uitverkocht, nu wel weer beschikbaa…" at bounding box center [864, 318] width 248 height 29
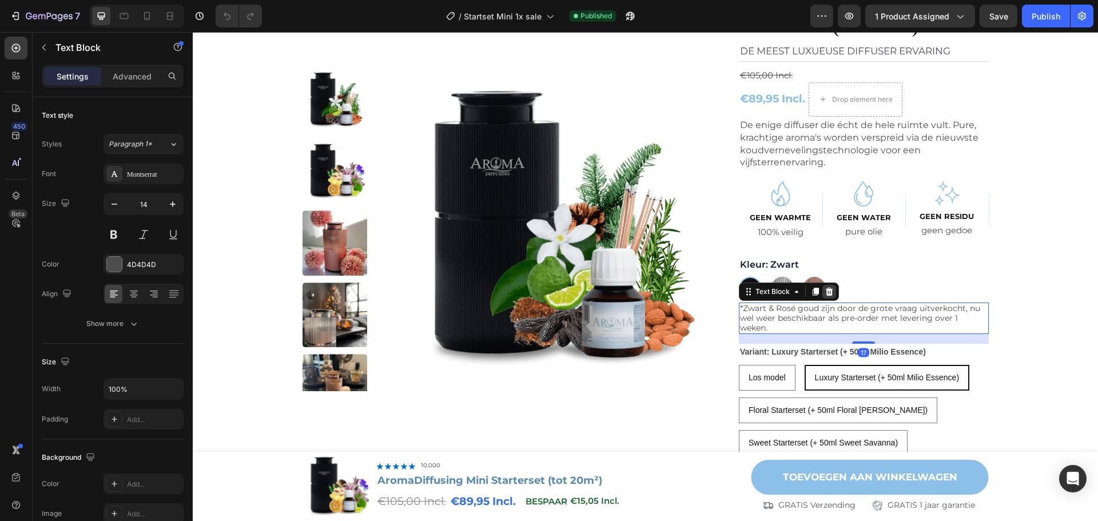
click at [826, 292] on icon at bounding box center [829, 292] width 7 height 8
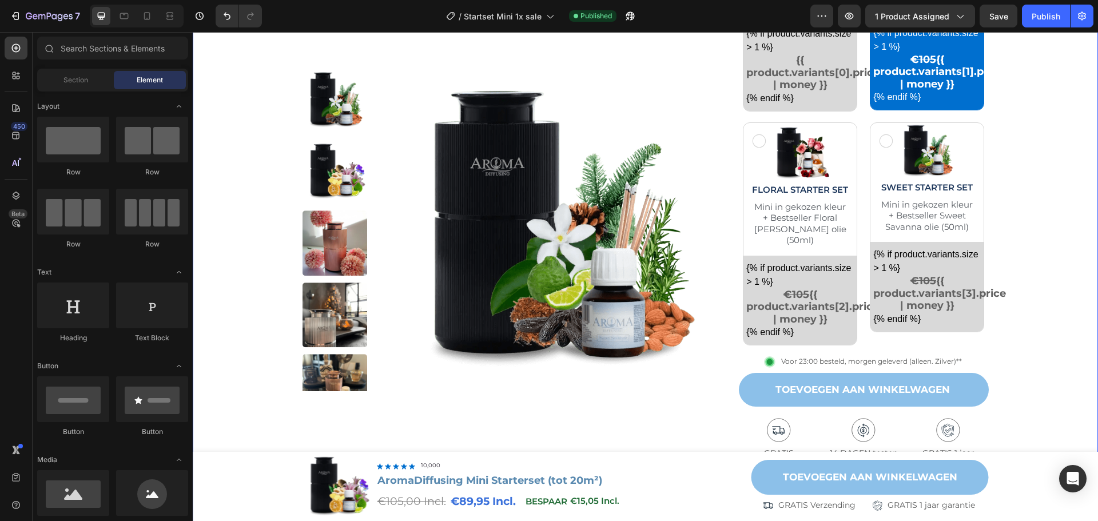
scroll to position [743, 0]
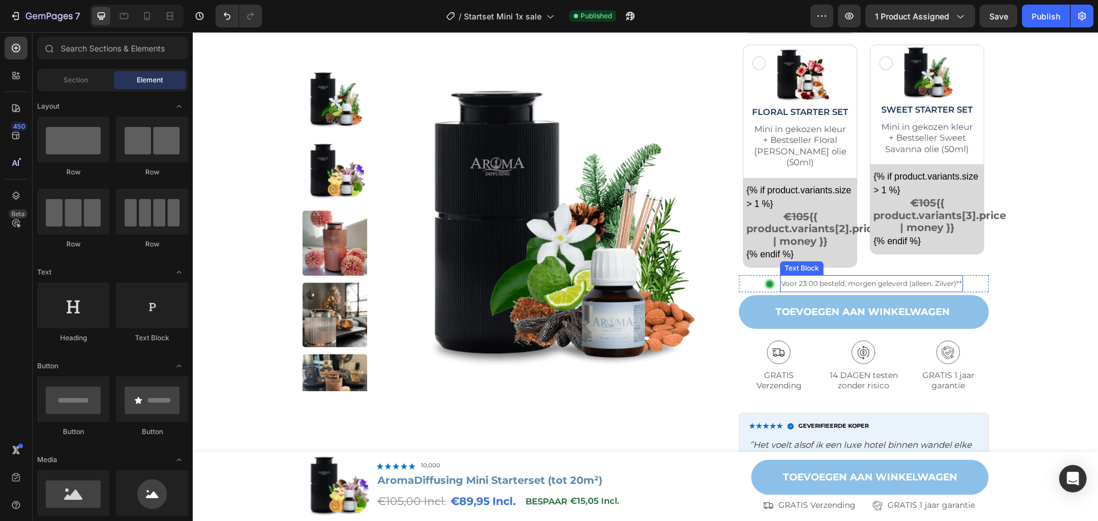
click at [932, 276] on p "Voor 23:00 besteld, morgen geleverd (alleen. Zilver)**" at bounding box center [871, 283] width 181 height 15
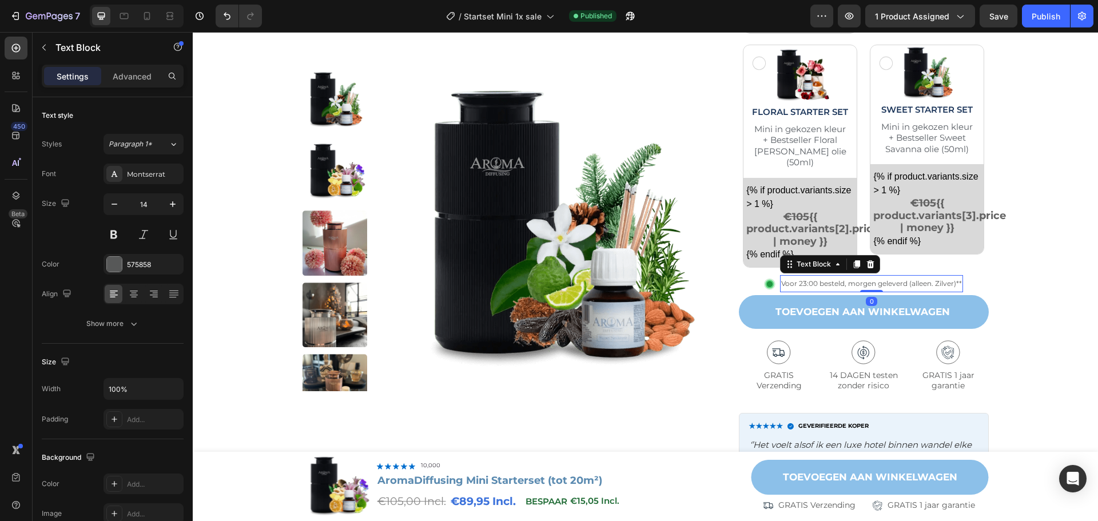
click at [909, 279] on span "Voor 23:00 besteld, morgen geleverd (alleen. Zilver)**" at bounding box center [871, 283] width 181 height 9
drag, startPoint x: 905, startPoint y: 274, endPoint x: 958, endPoint y: 274, distance: 53.2
click at [958, 275] on div "Voor 23:00 besteld, morgen geleverd (alleen. Zilver)**" at bounding box center [871, 283] width 183 height 17
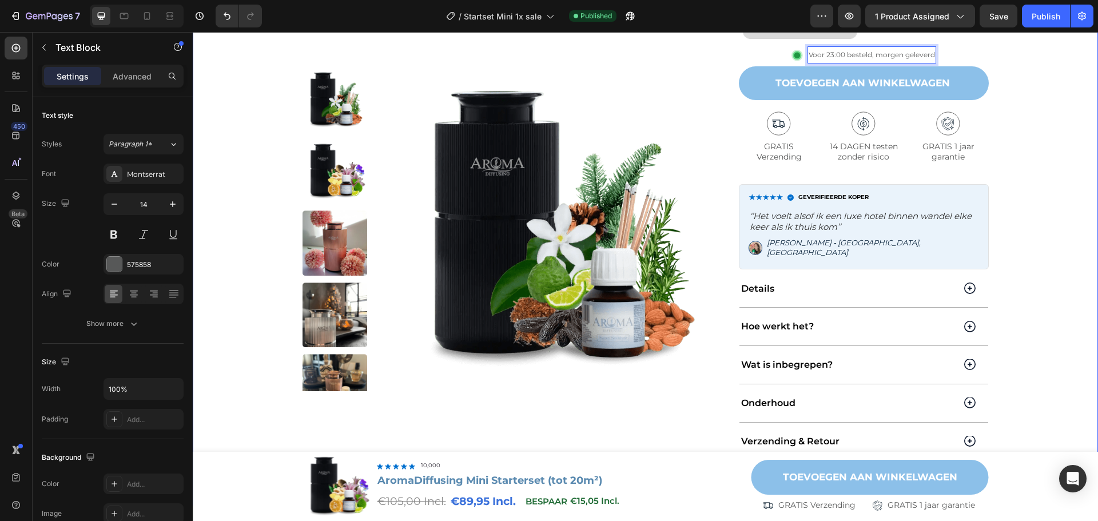
scroll to position [1087, 0]
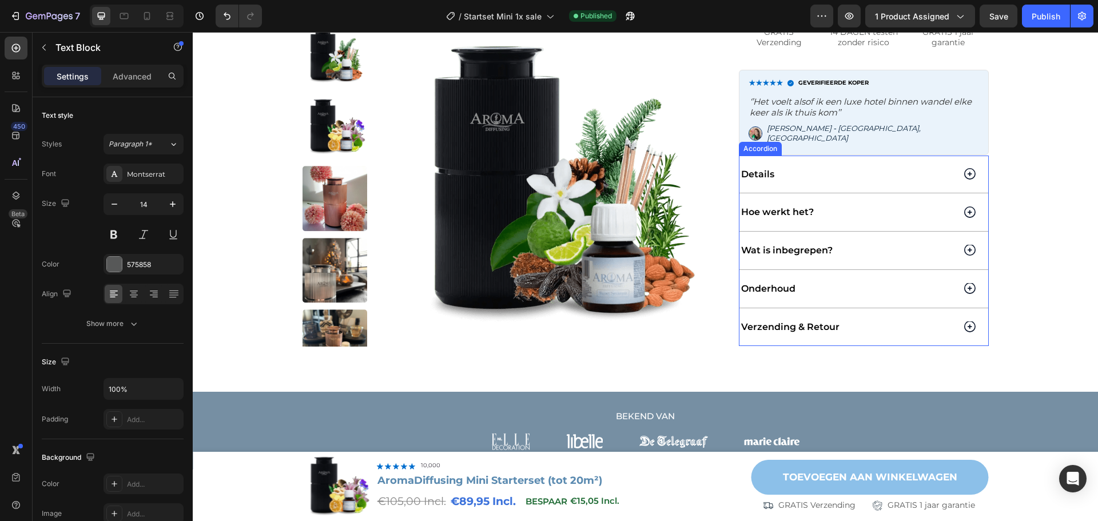
click at [959, 309] on div "Verzending & Retour" at bounding box center [863, 327] width 249 height 38
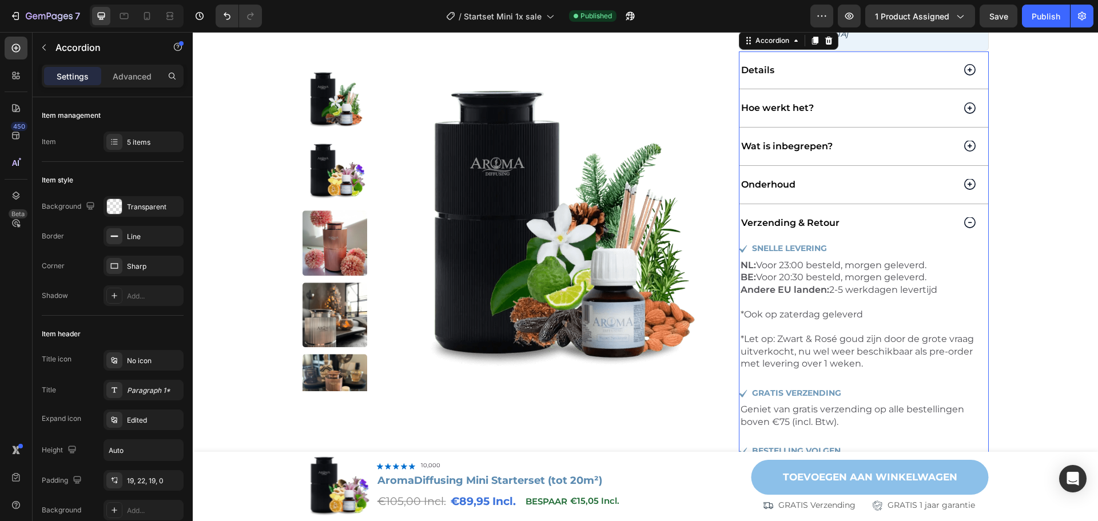
scroll to position [1201, 0]
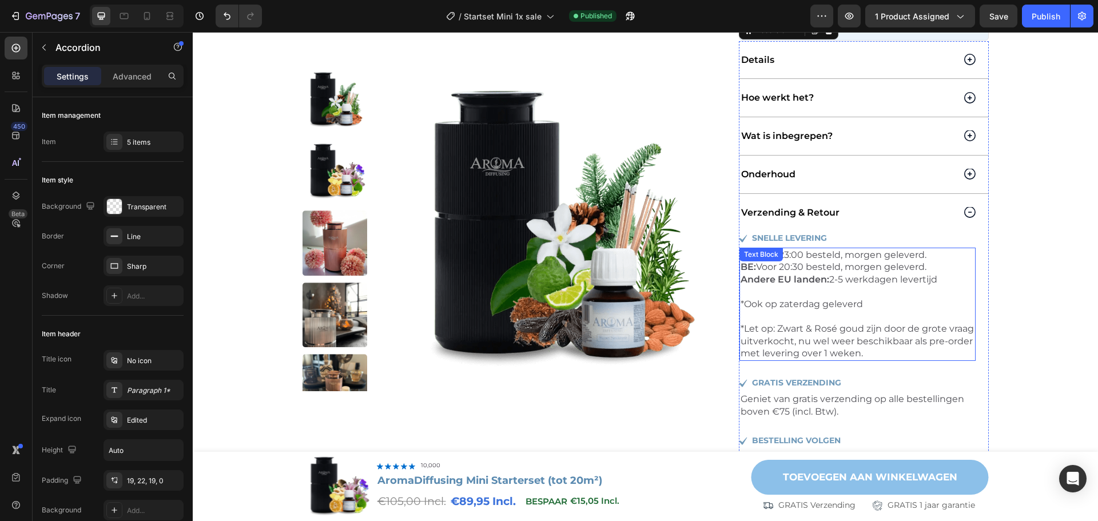
click at [860, 333] on p "*Ook op zaterdag geleverd *Let op: Zwart & Rosé goud zijn door de grote vraag u…" at bounding box center [858, 329] width 234 height 62
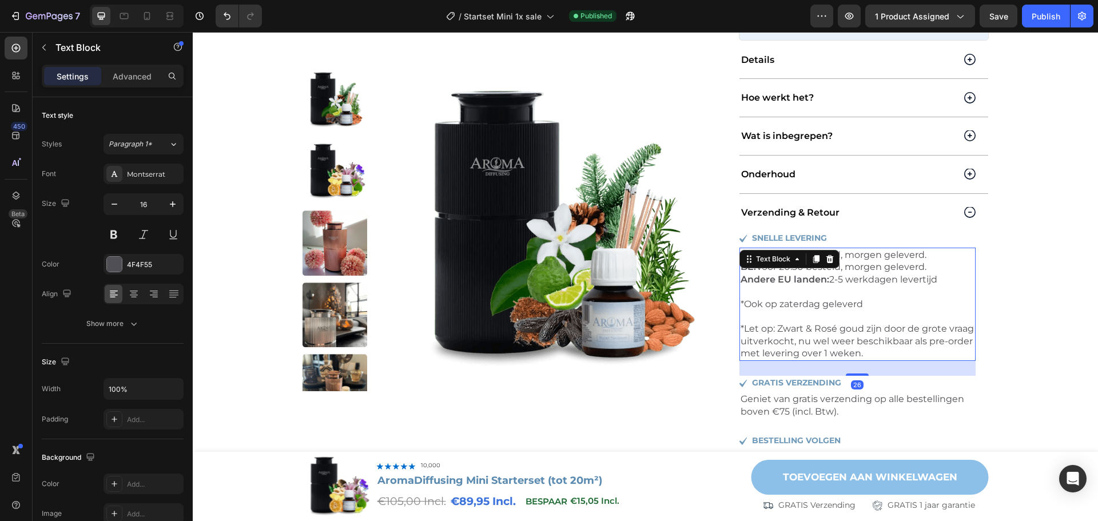
click at [916, 333] on p "*Ook op zaterdag geleverd *Let op: Zwart & Rosé goud zijn door de grote vraag u…" at bounding box center [858, 329] width 234 height 62
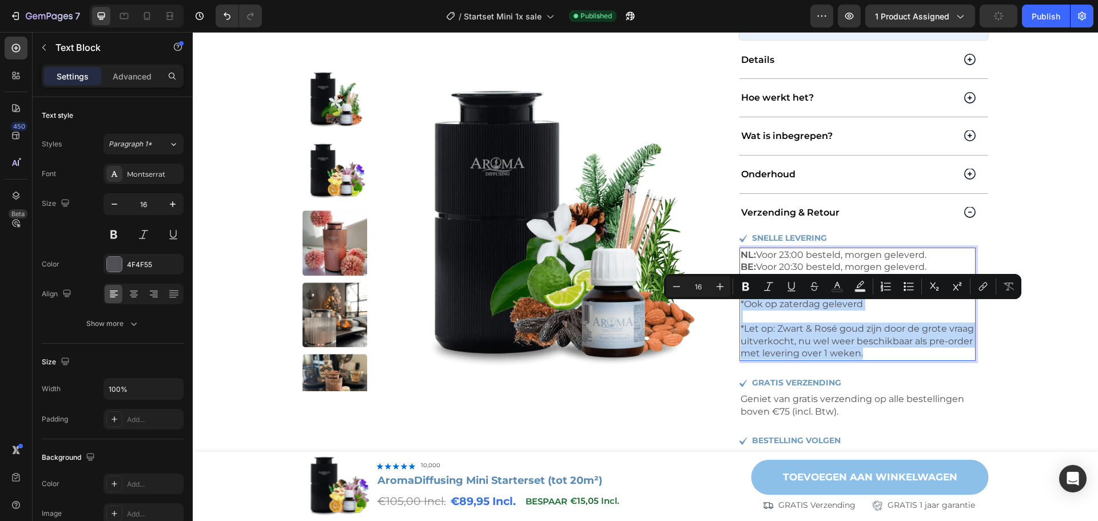
drag, startPoint x: 923, startPoint y: 333, endPoint x: 886, endPoint y: 288, distance: 57.7
click at [886, 298] on p "*Ook op zaterdag geleverd *Let op: Zwart & Rosé goud zijn door de grote vraag u…" at bounding box center [858, 329] width 234 height 62
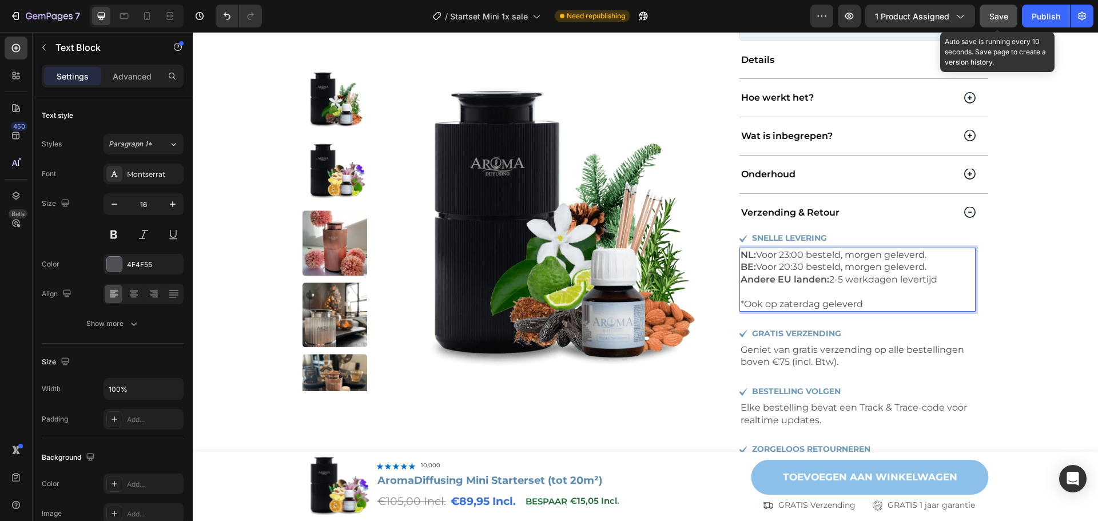
click at [1005, 15] on span "Save" at bounding box center [998, 16] width 19 height 10
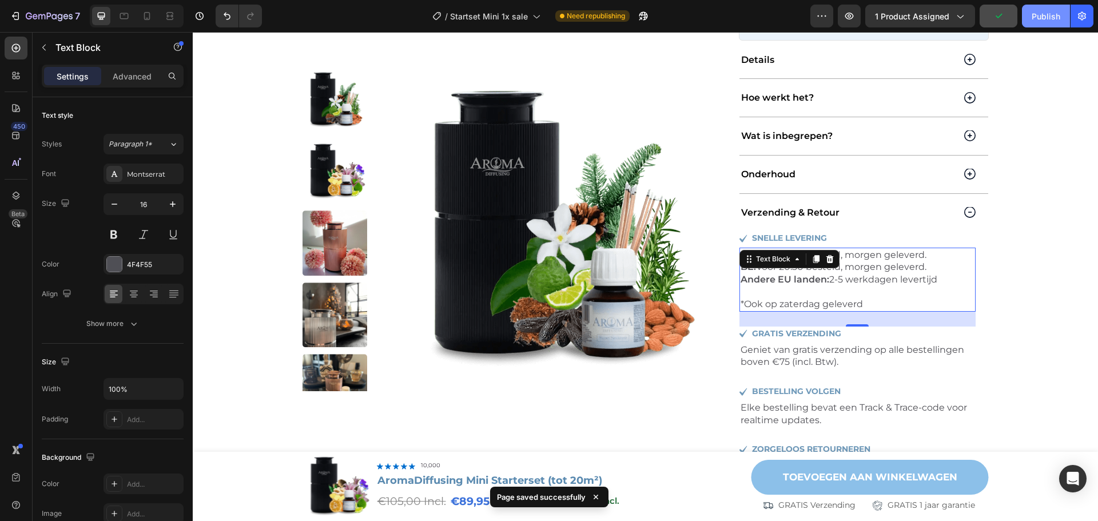
click at [1043, 16] on div "Publish" at bounding box center [1046, 16] width 29 height 12
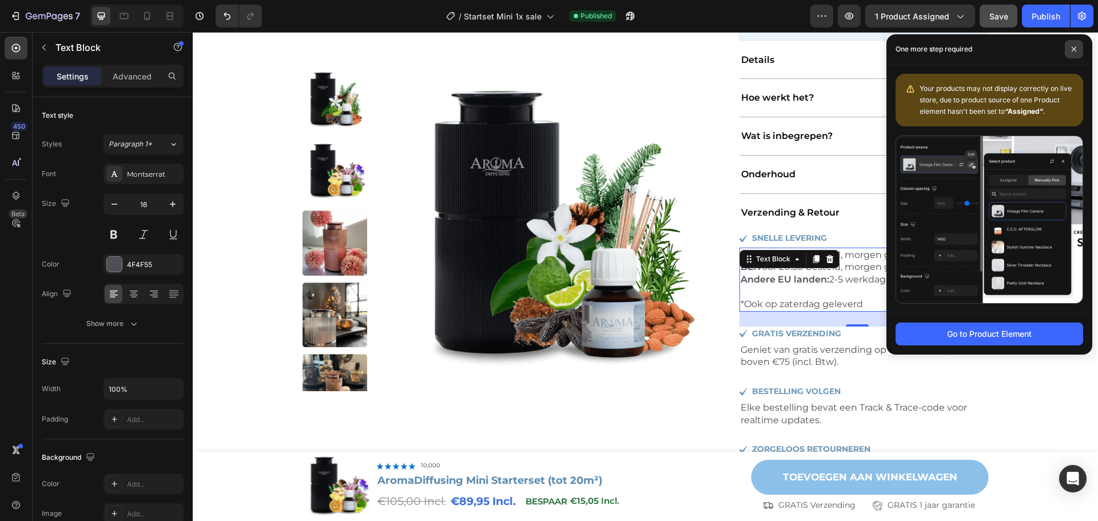
click at [1071, 52] on span at bounding box center [1074, 49] width 18 height 18
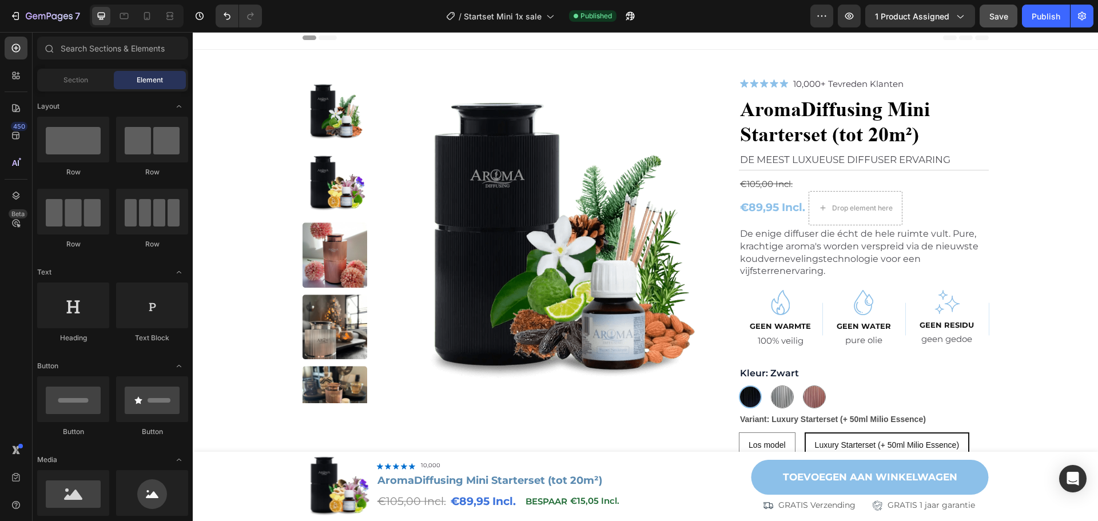
scroll to position [0, 0]
